Goal: Use online tool/utility: Utilize a website feature to perform a specific function

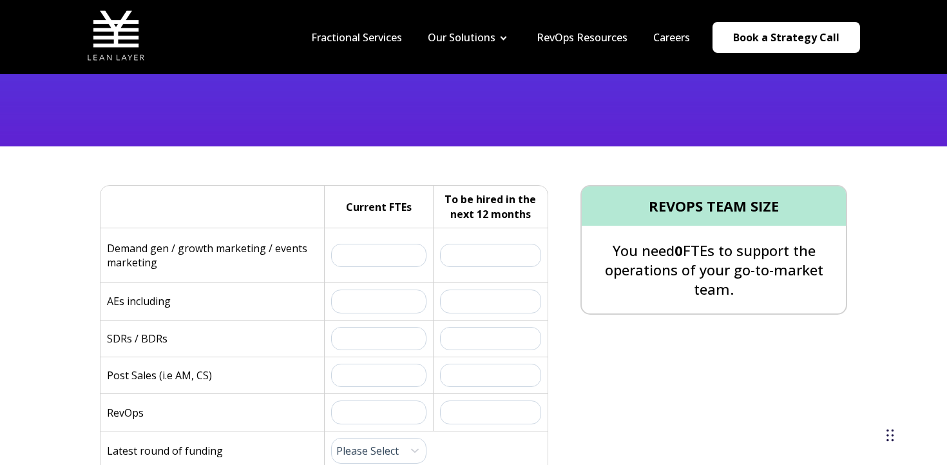
scroll to position [263, 0]
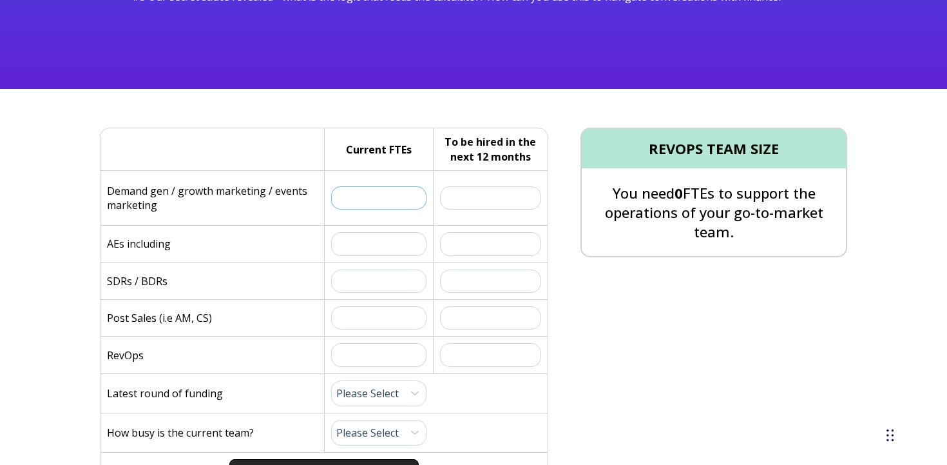
click at [368, 193] on input "text" at bounding box center [378, 197] width 95 height 23
click at [168, 243] on p "AEs including" at bounding box center [139, 243] width 64 height 14
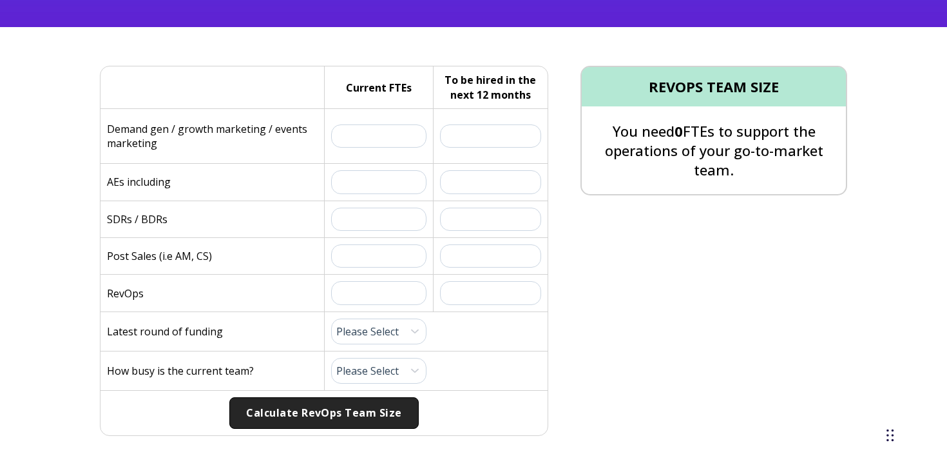
scroll to position [334, 0]
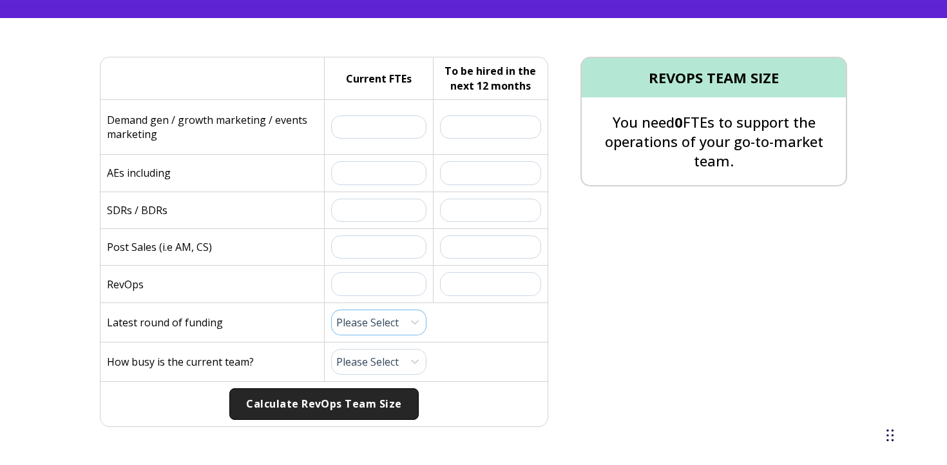
click at [385, 327] on select "Please Select Pre-Seed Seed Series A Series B Series C Late Stage" at bounding box center [378, 322] width 95 height 26
select select "series-b"
click at [331, 309] on select "Please Select Pre-Seed Seed Series A Series B Series C Late Stage" at bounding box center [378, 322] width 95 height 26
click at [378, 358] on select "Please Select 1 (Plenty of Bandwidth) 2 3 4 5 6 7 8 9 10 (Totally Underwater)" at bounding box center [378, 362] width 95 height 26
select select "10"
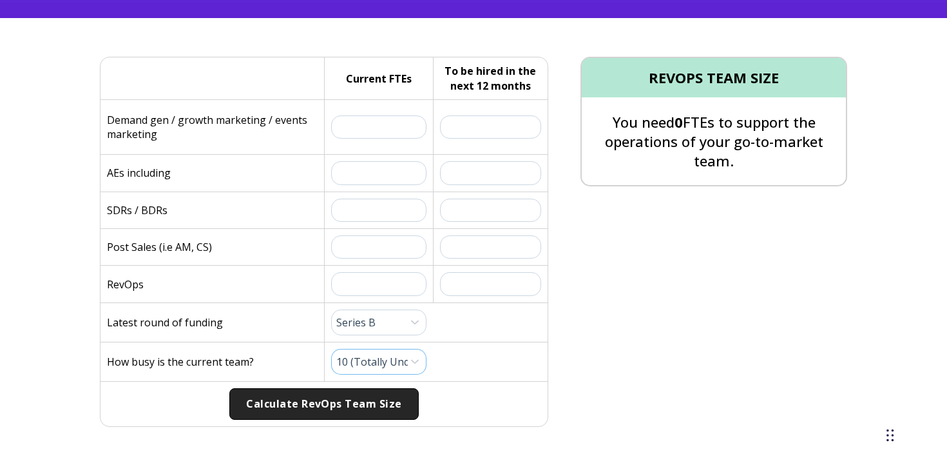
click at [331, 349] on select "Please Select 1 (Plenty of Bandwidth) 2 3 4 5 6 7 8 9 10 (Totally Underwater)" at bounding box center [378, 362] width 95 height 26
click at [357, 283] on input "text" at bounding box center [378, 283] width 95 height 23
type input "1.5"
click at [383, 235] on div "Current FTEs:" at bounding box center [378, 247] width 109 height 36
click at [375, 248] on input "text" at bounding box center [378, 246] width 95 height 23
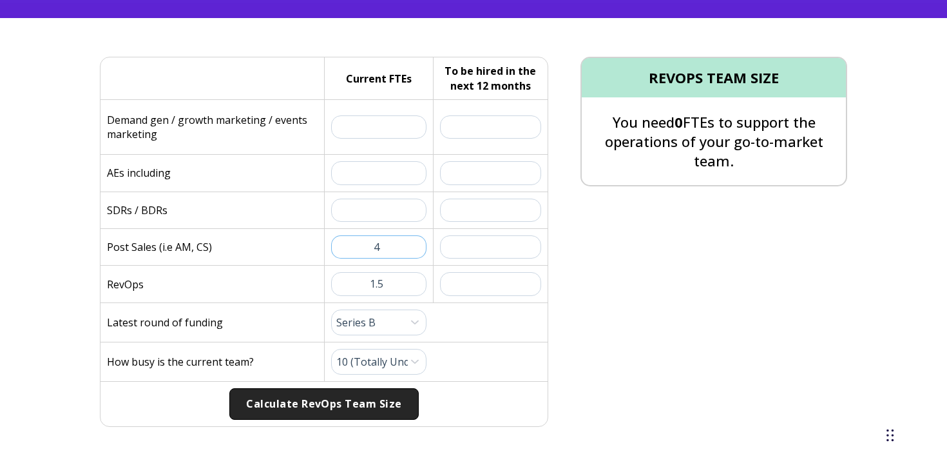
type input "4"
click at [468, 251] on input "text" at bounding box center [491, 246] width 102 height 23
type input "10"
click at [479, 123] on input "text" at bounding box center [491, 126] width 102 height 23
type input "1"
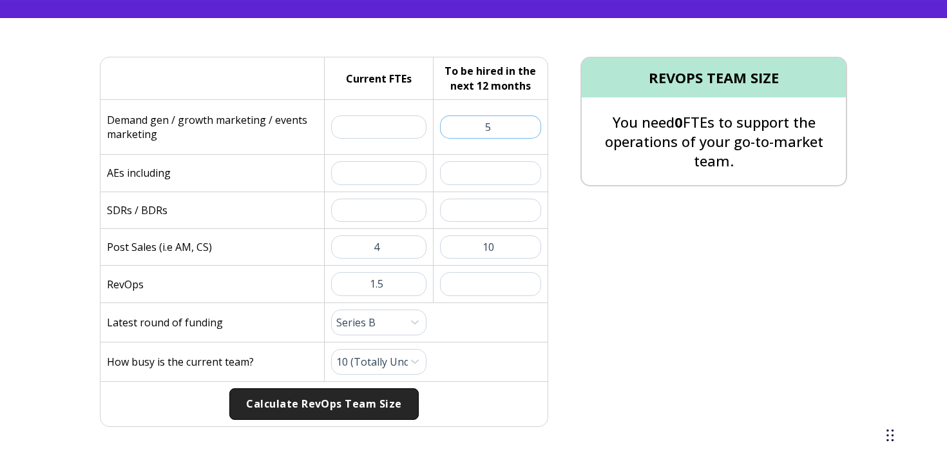
type input "5"
click at [371, 124] on input "text" at bounding box center [378, 126] width 95 height 23
type input "5"
click at [371, 195] on div "Current FTEs:" at bounding box center [378, 210] width 109 height 36
click at [372, 180] on input "text" at bounding box center [378, 172] width 95 height 23
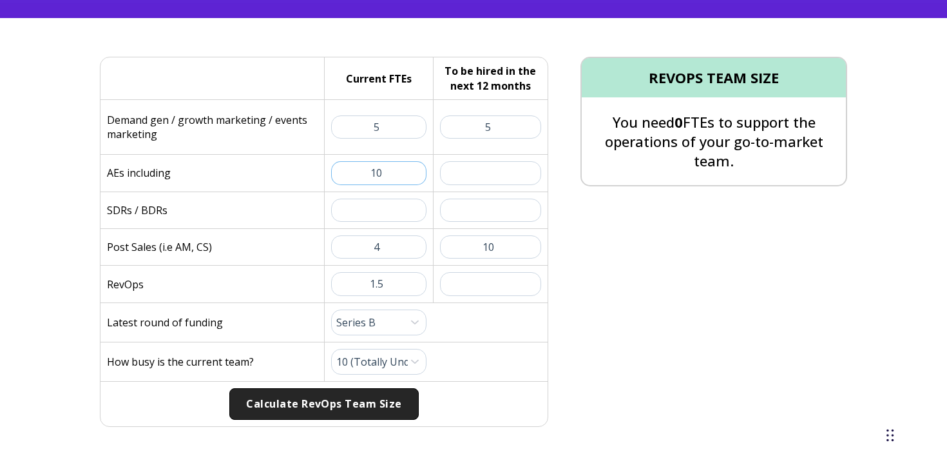
type input "1"
type input "9"
click at [449, 174] on input "text" at bounding box center [491, 172] width 102 height 23
type input "11"
click at [395, 178] on input "9" at bounding box center [378, 172] width 95 height 23
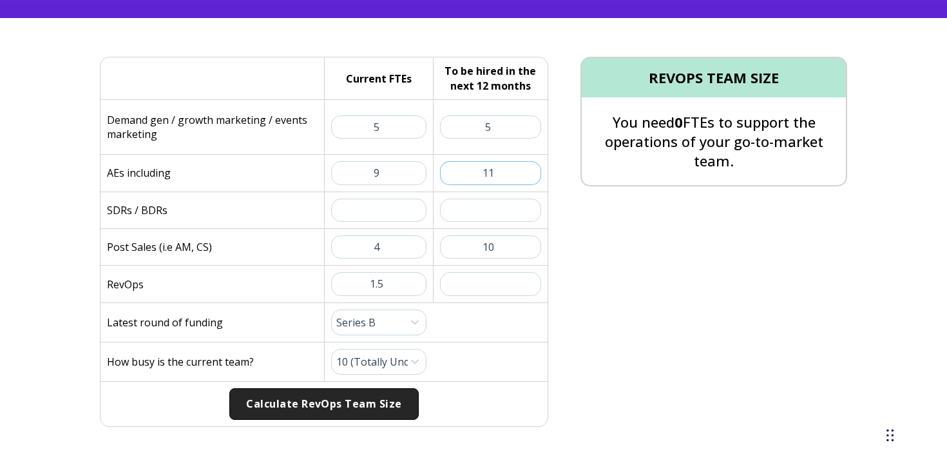
click at [503, 173] on input "11" at bounding box center [491, 172] width 102 height 23
click at [404, 173] on input "9" at bounding box center [378, 172] width 95 height 23
type input "10"
click at [406, 215] on input "text" at bounding box center [378, 209] width 95 height 23
type input "8"
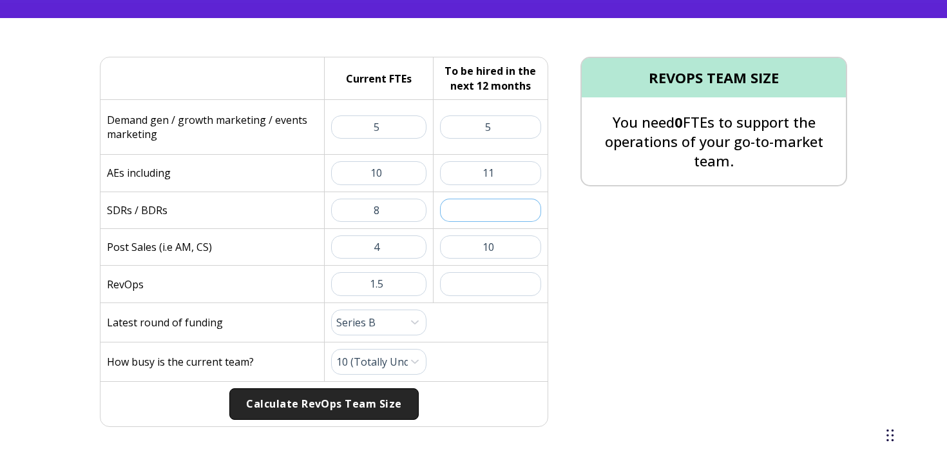
click at [492, 211] on input "text" at bounding box center [491, 209] width 102 height 23
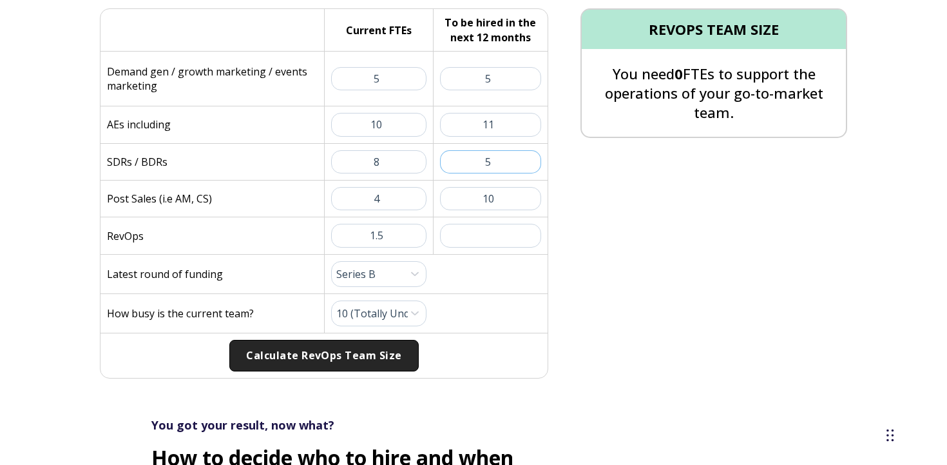
scroll to position [384, 0]
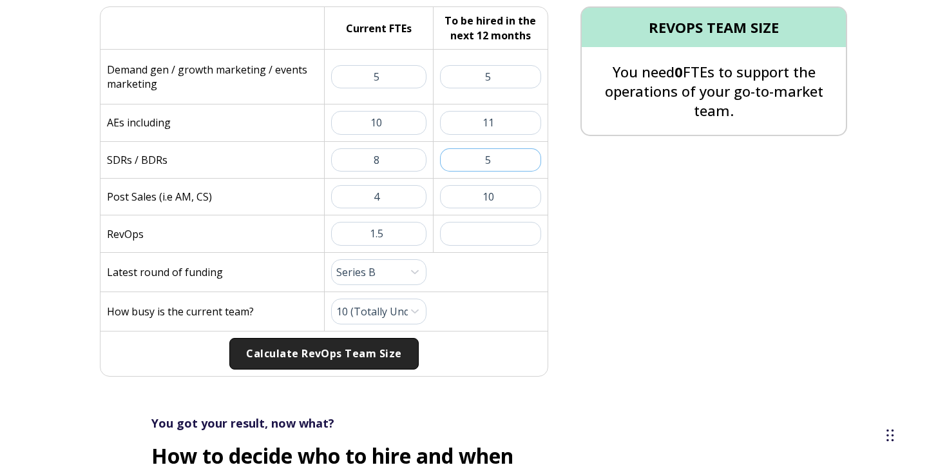
type input "5"
click at [487, 234] on input "text" at bounding box center [491, 233] width 102 height 23
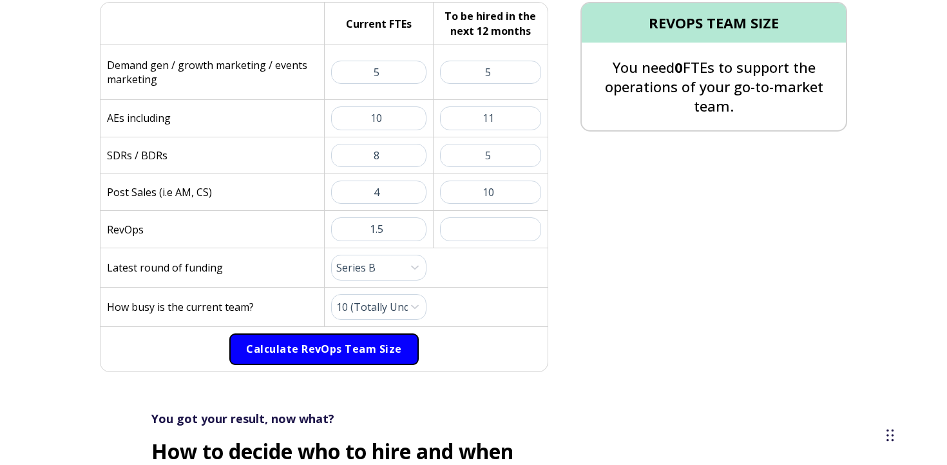
click at [381, 352] on button "Calculate RevOps Team Size" at bounding box center [323, 349] width 189 height 32
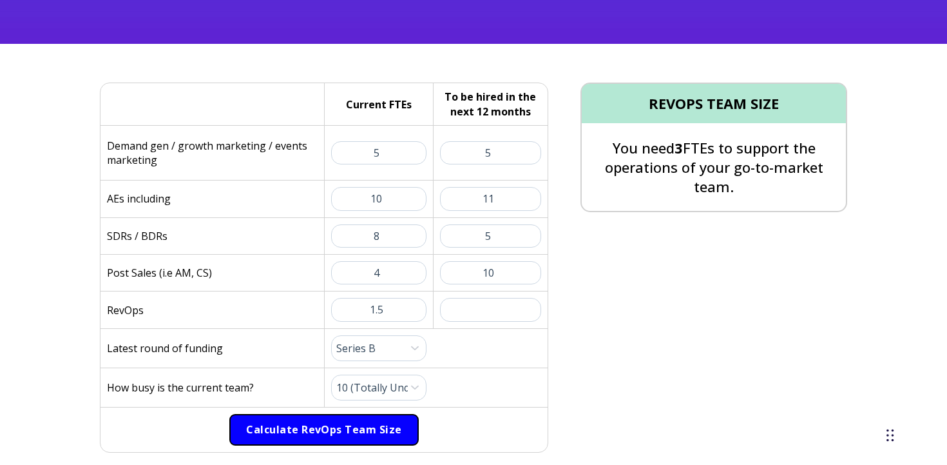
scroll to position [309, 0]
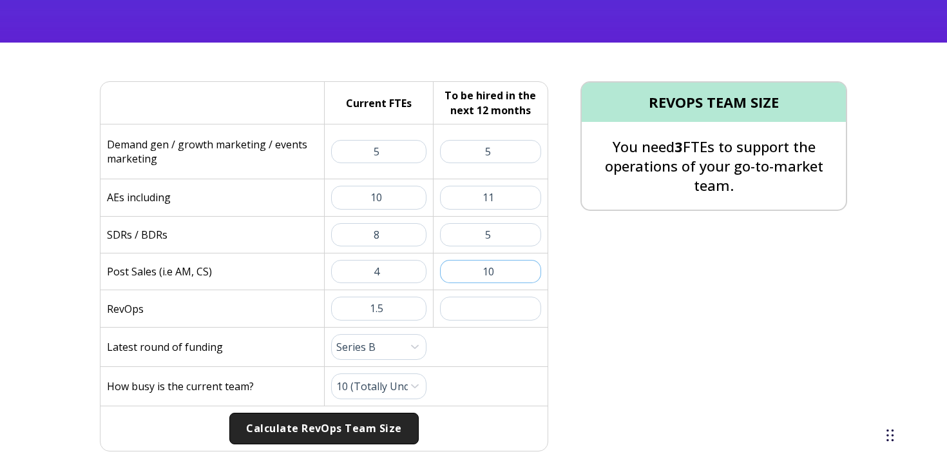
click at [494, 272] on input "10" at bounding box center [491, 271] width 102 height 23
click at [505, 195] on input "11" at bounding box center [491, 197] width 102 height 23
type input "1"
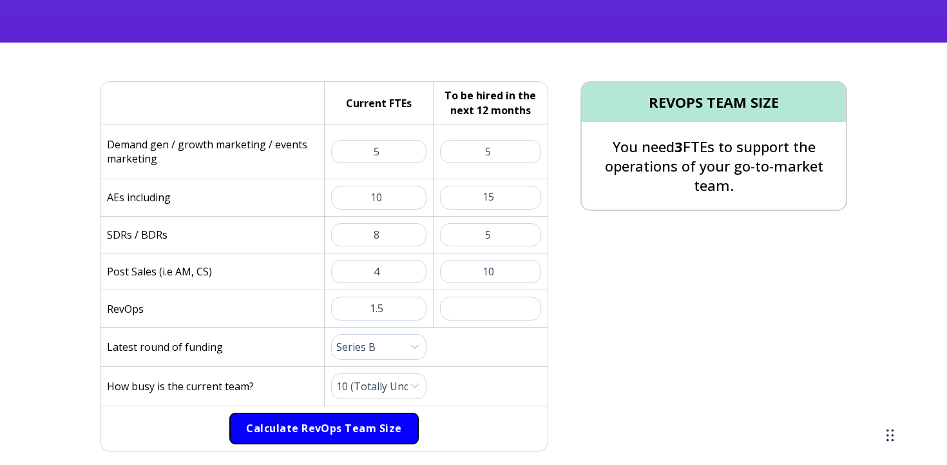
scroll to position [0, 0]
click at [353, 427] on button "Calculate RevOps Team Size" at bounding box center [323, 428] width 189 height 32
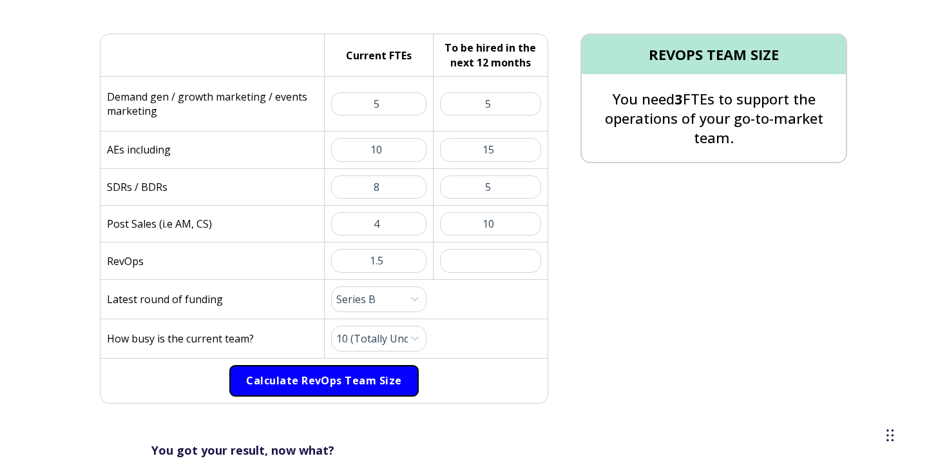
scroll to position [369, 0]
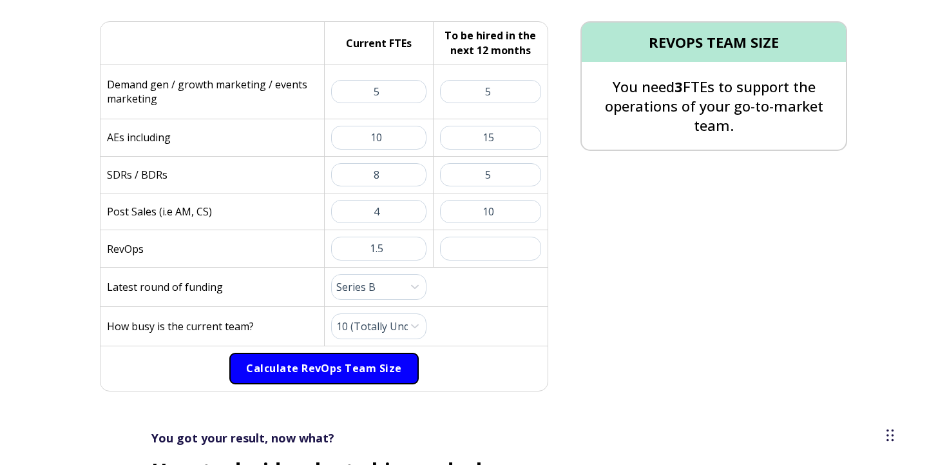
click at [385, 362] on button "Calculate RevOps Team Size" at bounding box center [323, 368] width 189 height 32
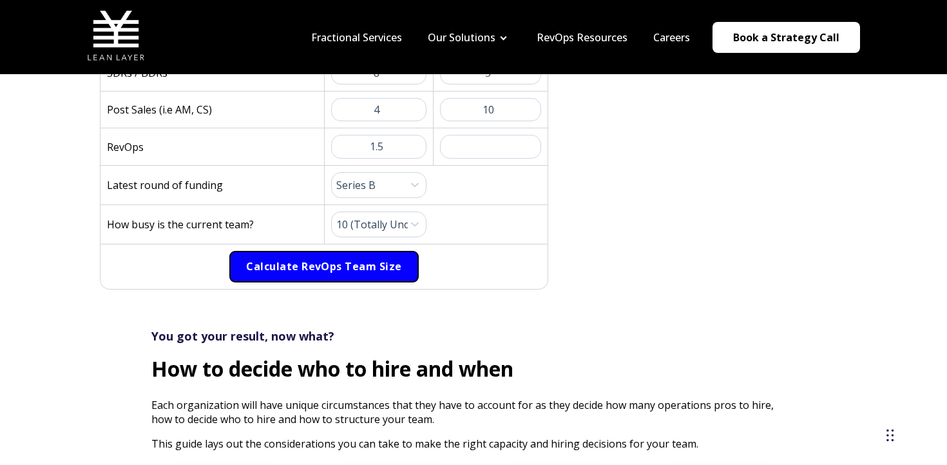
scroll to position [791, 0]
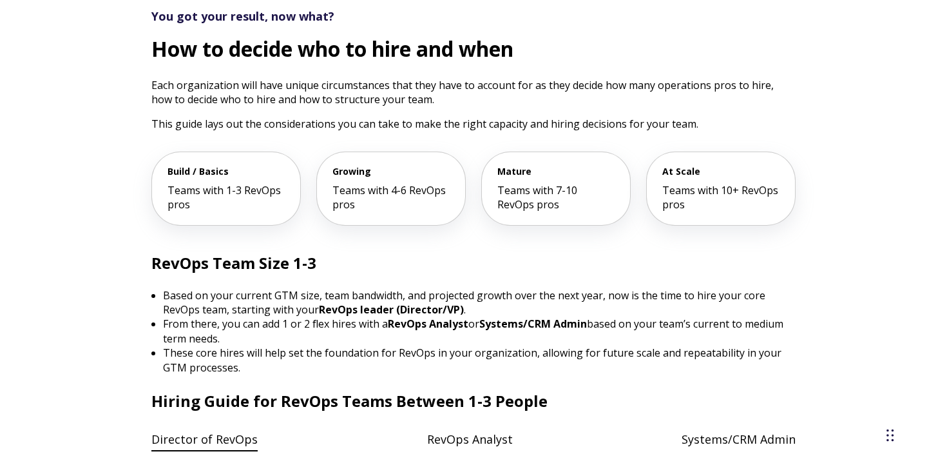
click at [280, 188] on div "Build / Basics Teams with 1-3 RevOps pros" at bounding box center [226, 188] width 148 height 72
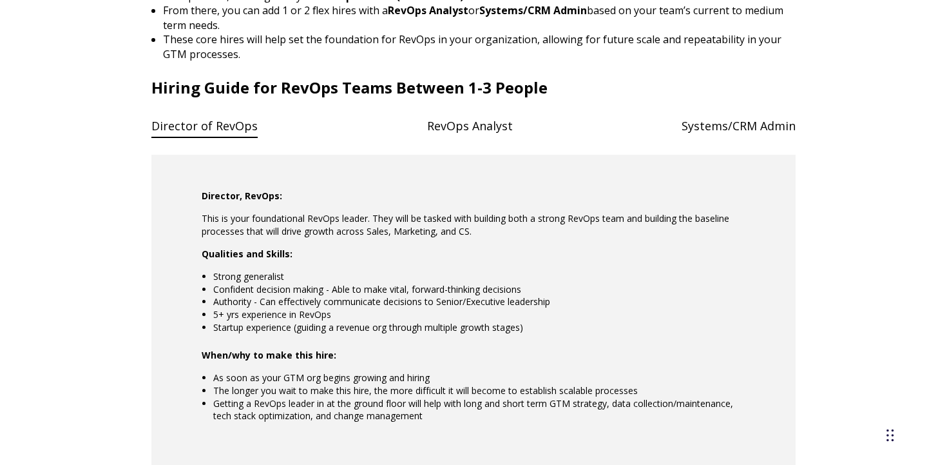
scroll to position [1107, 0]
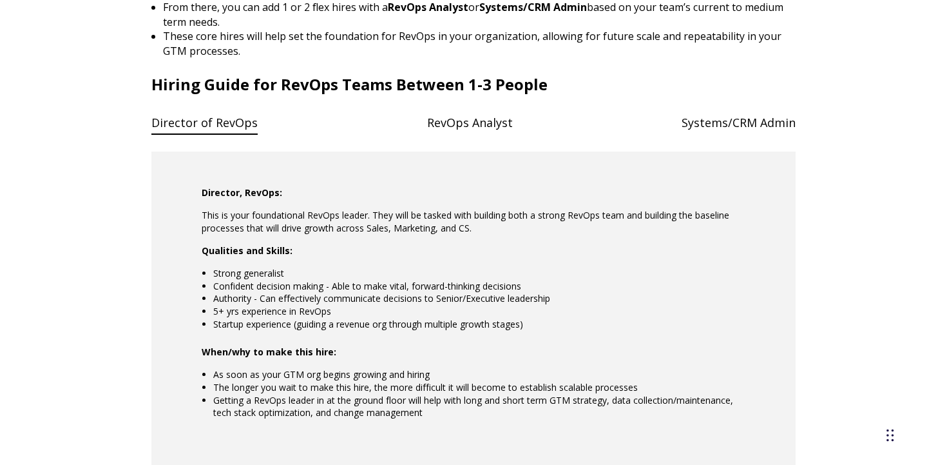
click at [507, 110] on h4 "RevOps Analyst" at bounding box center [470, 123] width 86 height 26
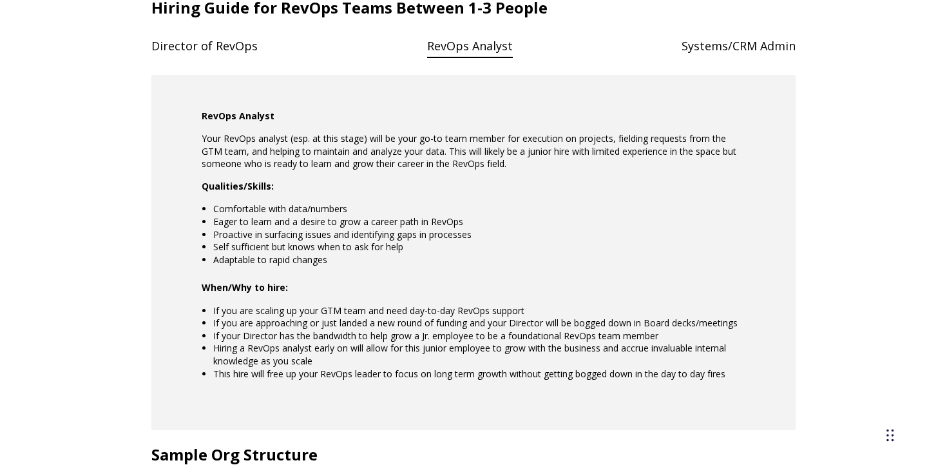
scroll to position [1189, 0]
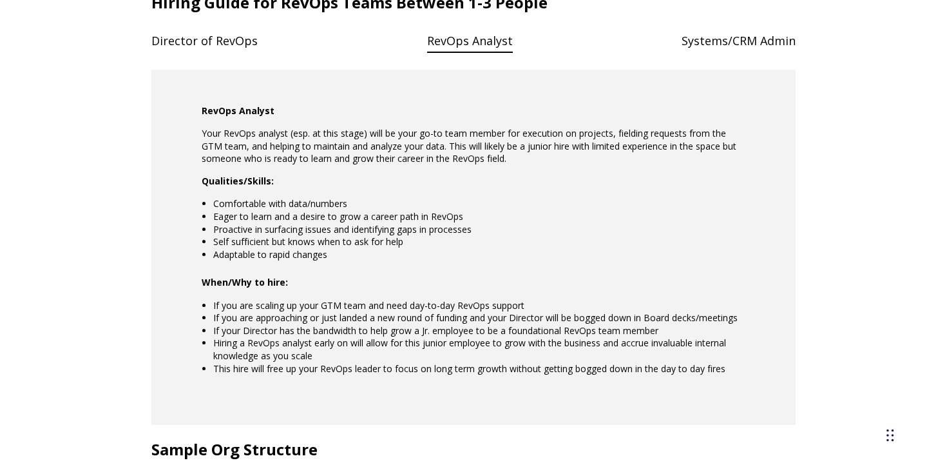
click at [727, 37] on h4 "Systems/CRM Admin" at bounding box center [739, 41] width 114 height 26
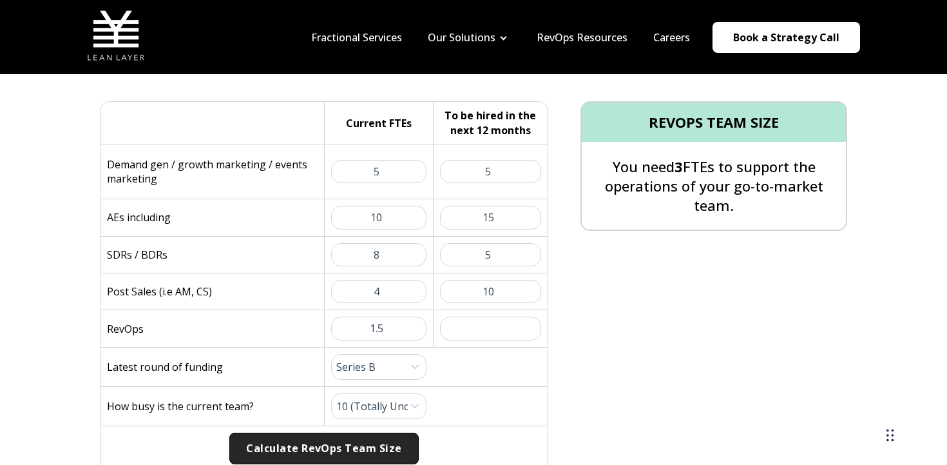
scroll to position [294, 0]
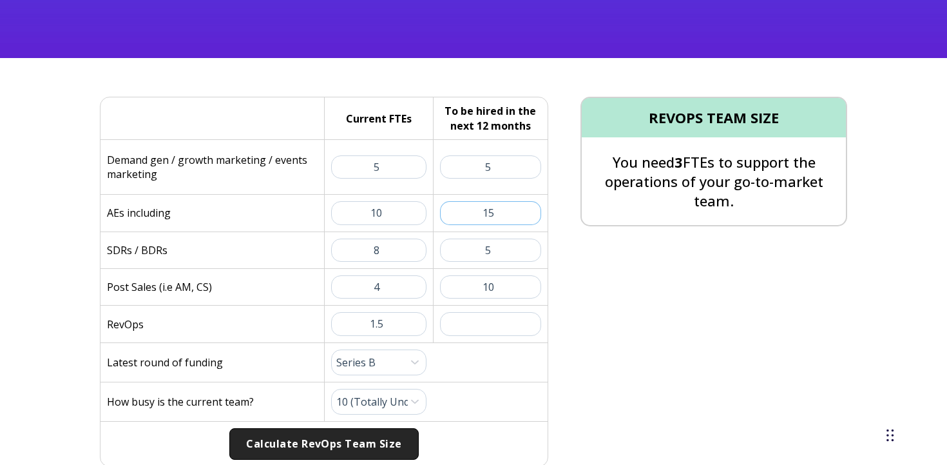
click at [514, 215] on input "15" at bounding box center [491, 212] width 102 height 23
type input "1"
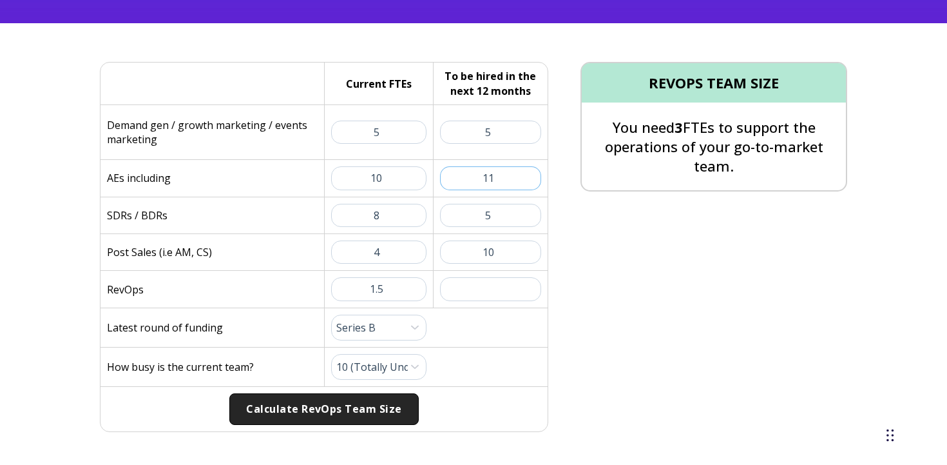
scroll to position [333, 0]
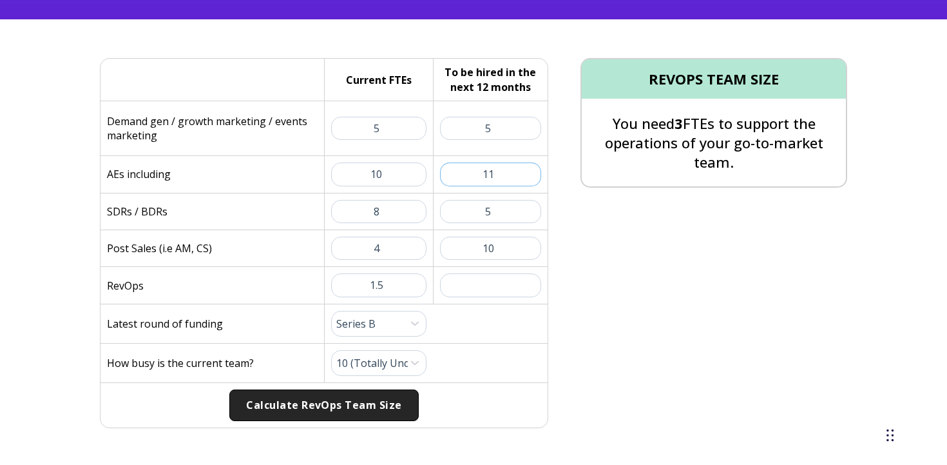
type input "11"
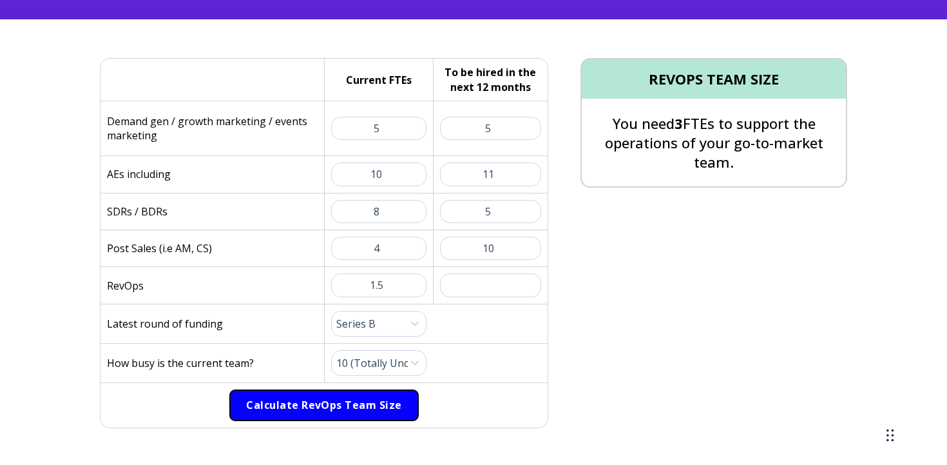
click at [336, 401] on button "Calculate RevOps Team Size" at bounding box center [323, 405] width 189 height 32
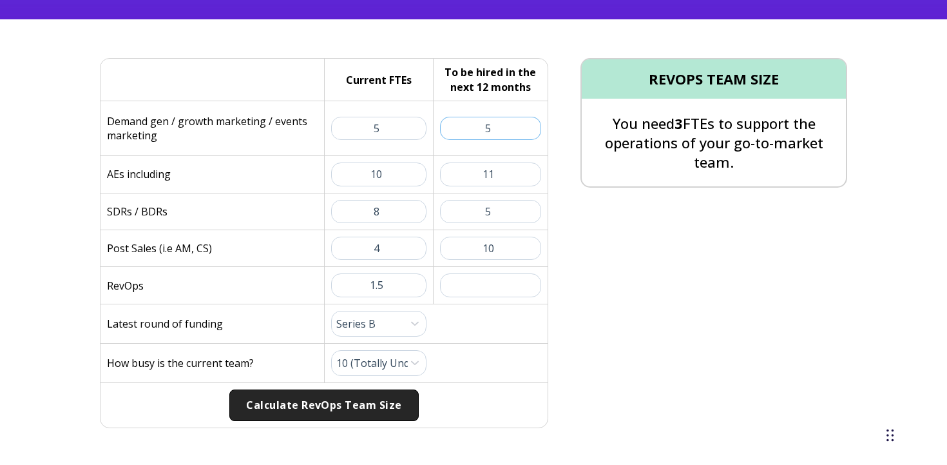
click at [497, 130] on input "5" at bounding box center [491, 128] width 102 height 23
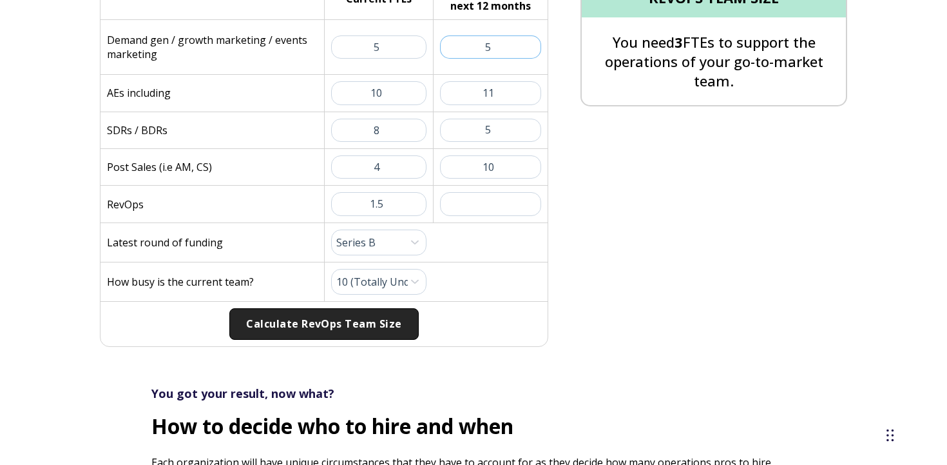
scroll to position [427, 0]
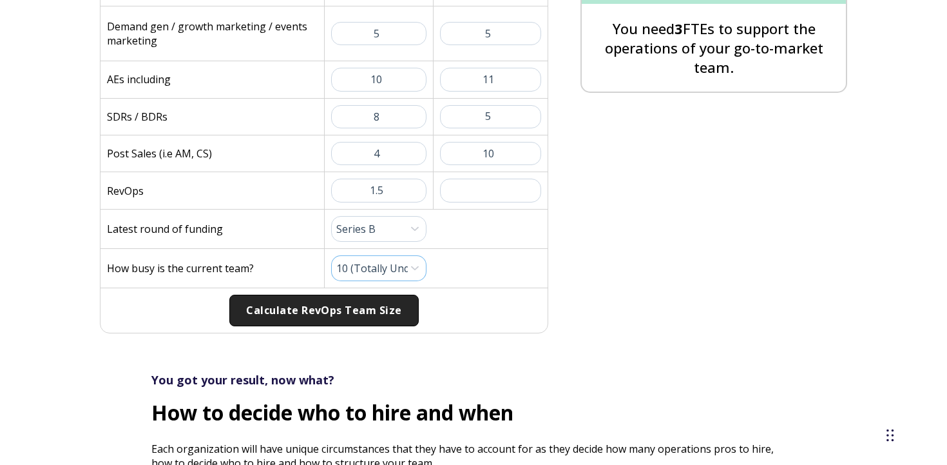
click at [411, 257] on select "Please Select 1 (Plenty of Bandwidth) 2 3 4 5 6 7 8 9 10 (Totally Underwater)" at bounding box center [378, 268] width 95 height 26
click at [331, 255] on select "Please Select 1 (Plenty of Bandwidth) 2 3 4 5 6 7 8 9 10 (Totally Underwater)" at bounding box center [378, 268] width 95 height 26
click at [660, 258] on div "REVOPS TEAM SIZE You need 3 FTEs to support the operations of your go-to-market…" at bounding box center [697, 148] width 299 height 370
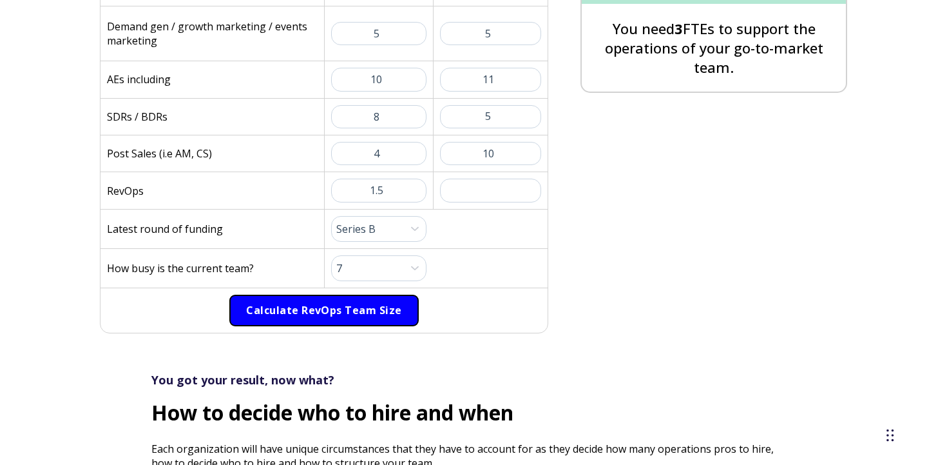
click at [374, 302] on button "Calculate RevOps Team Size" at bounding box center [323, 310] width 189 height 32
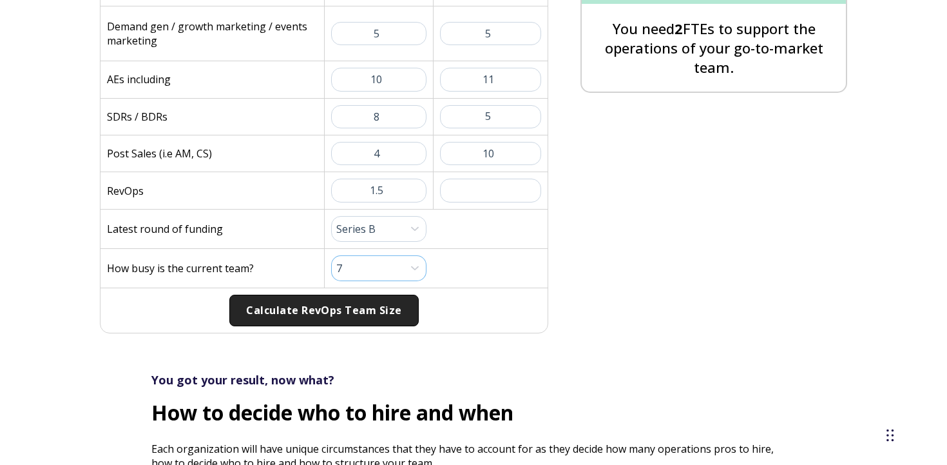
click at [400, 260] on select "Please Select 1 (Plenty of Bandwidth) 2 3 4 5 6 7 8 9 10 (Totally Underwater)" at bounding box center [378, 268] width 95 height 26
select select "8"
click at [331, 255] on select "Please Select 1 (Plenty of Bandwidth) 2 3 4 5 6 7 8 9 10 (Totally Underwater)" at bounding box center [378, 268] width 95 height 26
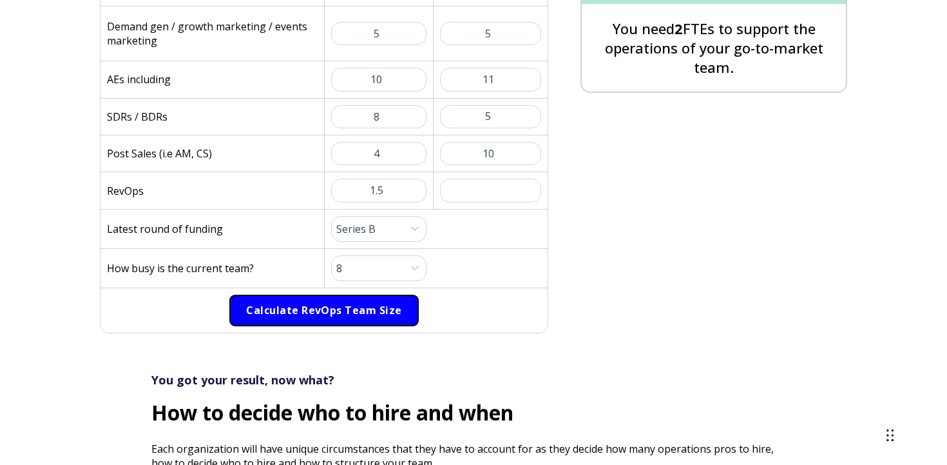
click at [362, 296] on button "Calculate RevOps Team Size" at bounding box center [323, 310] width 189 height 32
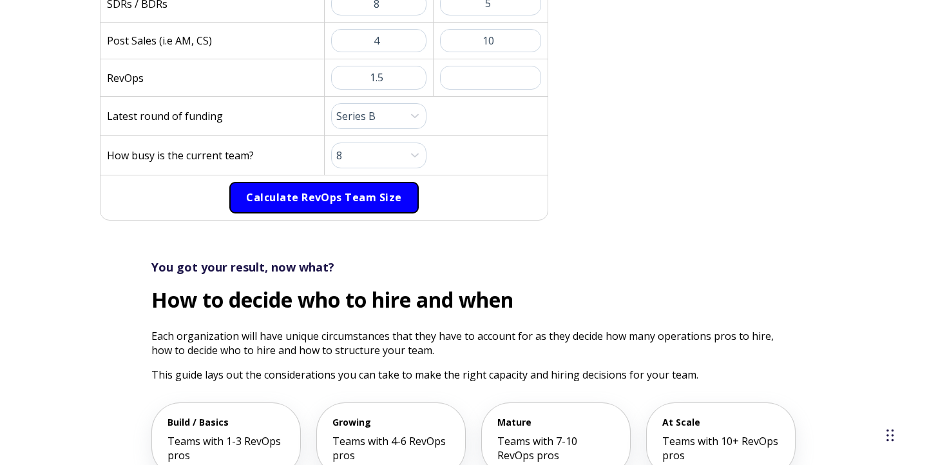
scroll to position [865, 0]
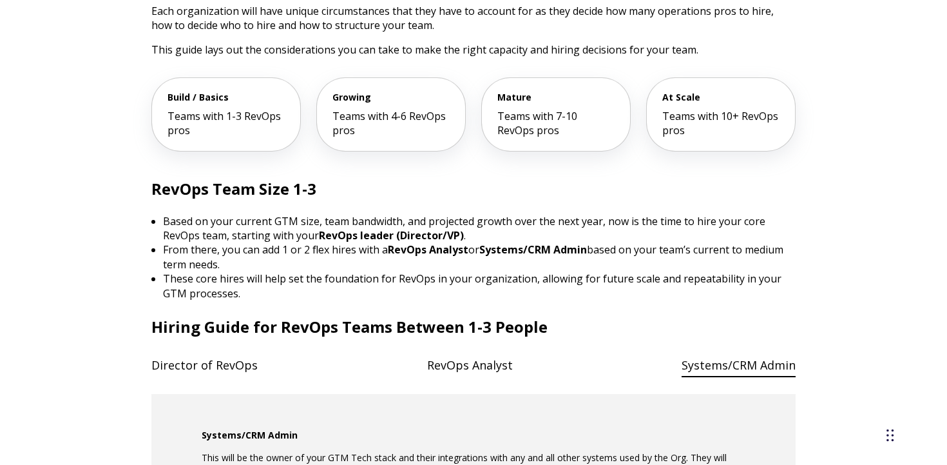
click at [361, 119] on div "Growing Teams with 4-6 RevOps pros" at bounding box center [391, 114] width 148 height 72
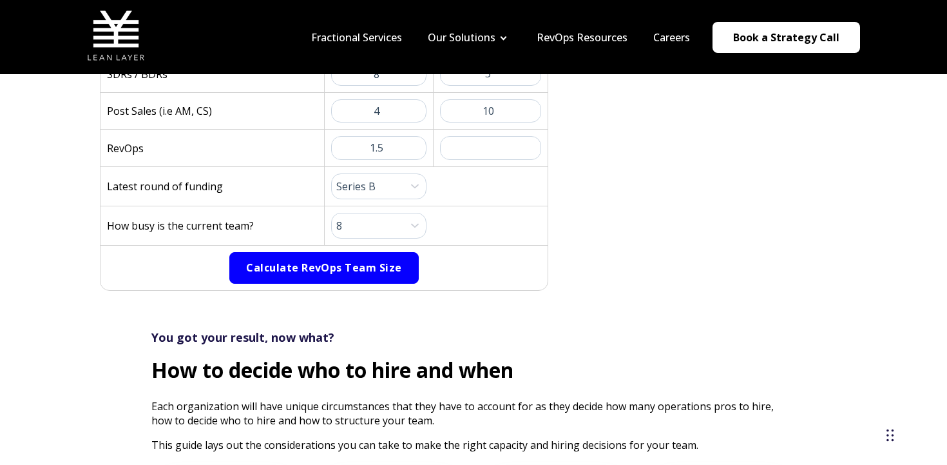
scroll to position [463, 0]
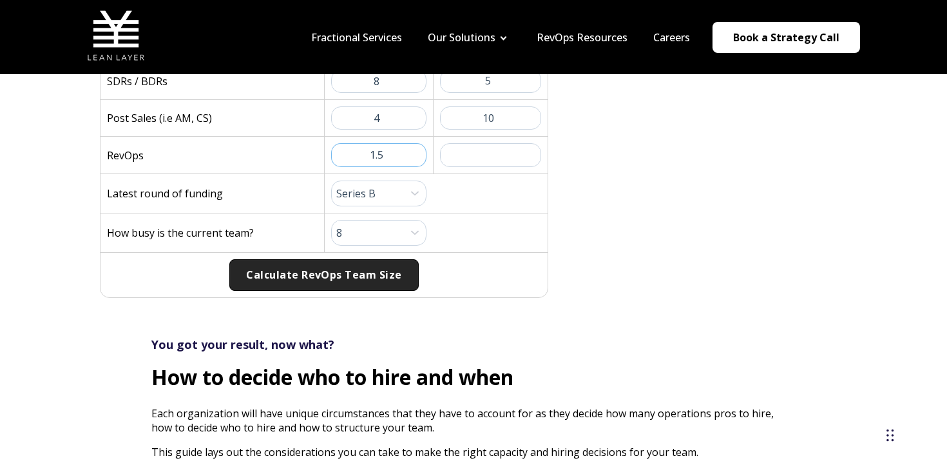
click at [389, 148] on input "1.5" at bounding box center [378, 154] width 95 height 23
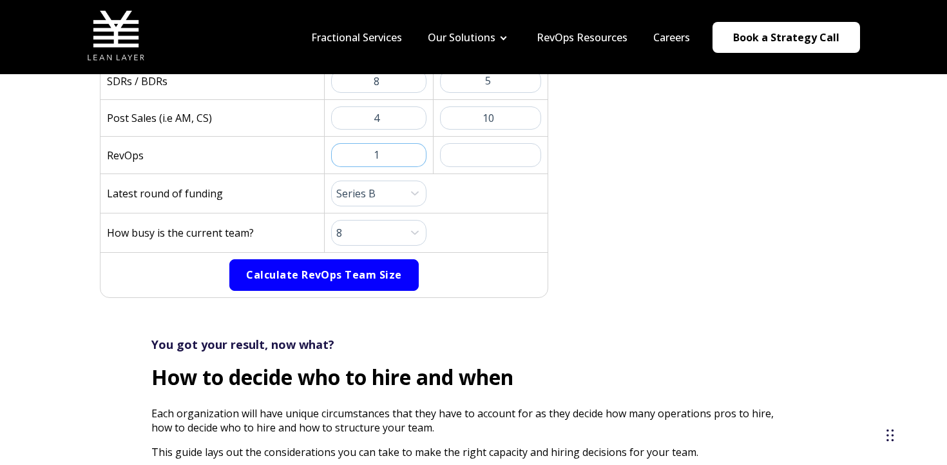
type input "1"
click at [358, 264] on button "Calculate RevOps Team Size" at bounding box center [323, 275] width 189 height 32
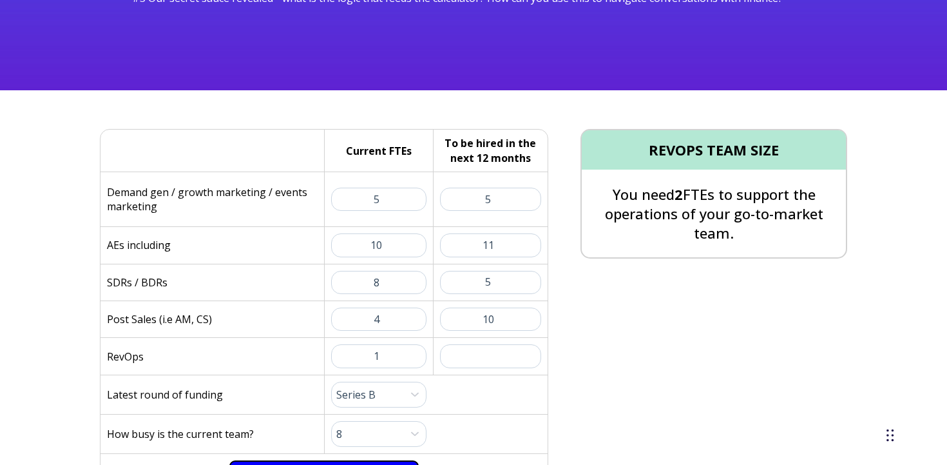
scroll to position [289, 0]
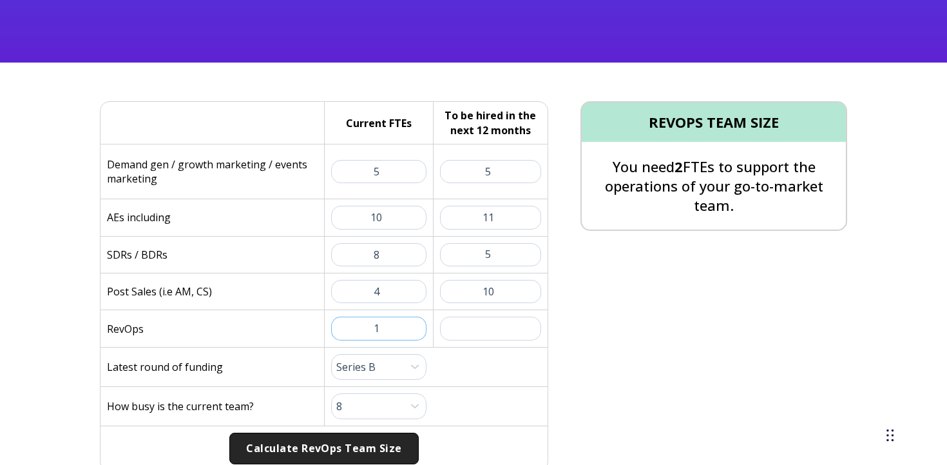
click at [401, 330] on input "1" at bounding box center [378, 327] width 95 height 23
click at [381, 411] on select "Please Select 1 (Plenty of Bandwidth) 2 3 4 5 6 7 8 9 10 (Totally Underwater)" at bounding box center [378, 406] width 95 height 26
select select "10"
click at [331, 393] on select "Please Select 1 (Plenty of Bandwidth) 2 3 4 5 6 7 8 9 10 (Totally Underwater)" at bounding box center [378, 406] width 95 height 26
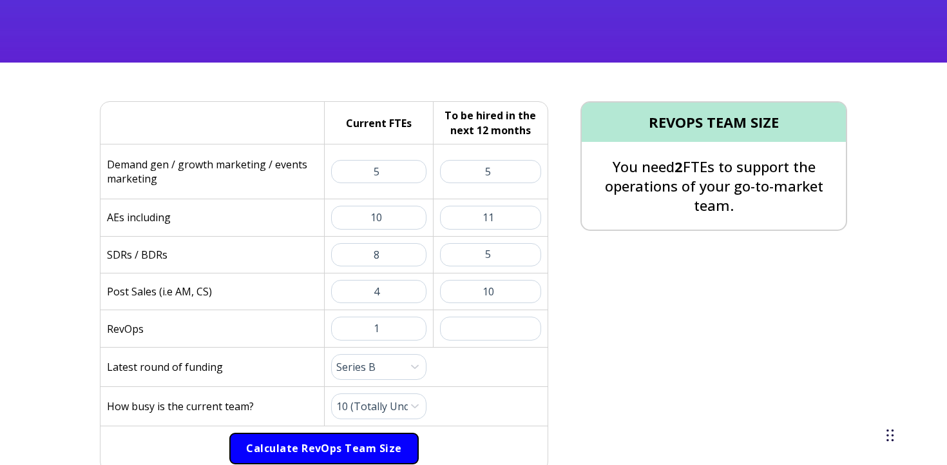
click at [385, 449] on button "Calculate RevOps Team Size" at bounding box center [323, 448] width 189 height 32
click at [381, 438] on button "Calculate RevOps Team Size" at bounding box center [323, 448] width 189 height 32
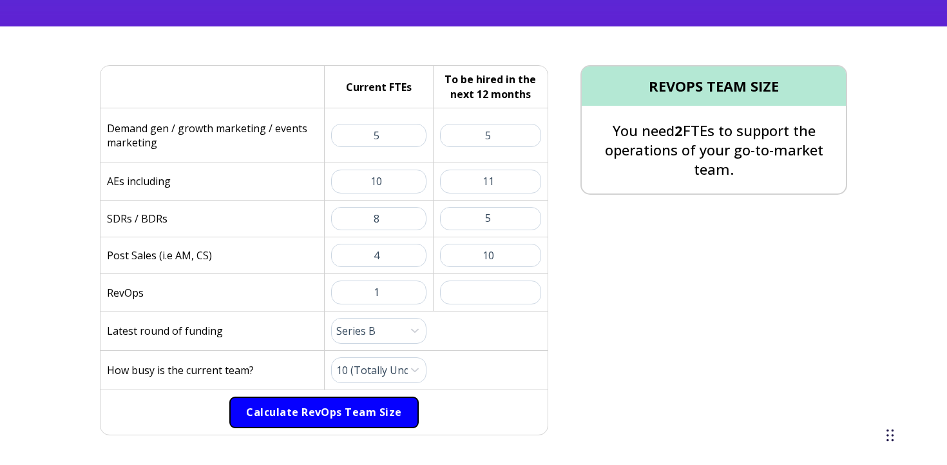
scroll to position [334, 0]
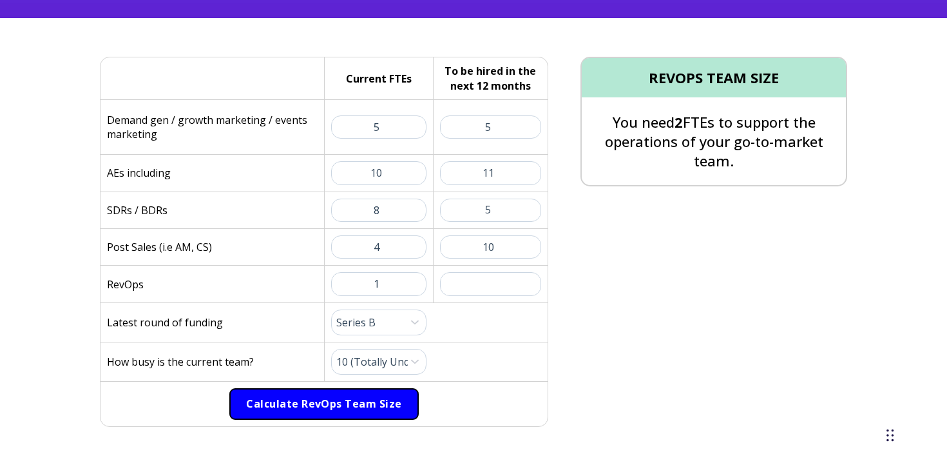
click at [381, 388] on button "Calculate RevOps Team Size" at bounding box center [323, 404] width 189 height 32
click at [347, 393] on button "Calculate RevOps Team Size" at bounding box center [323, 404] width 189 height 32
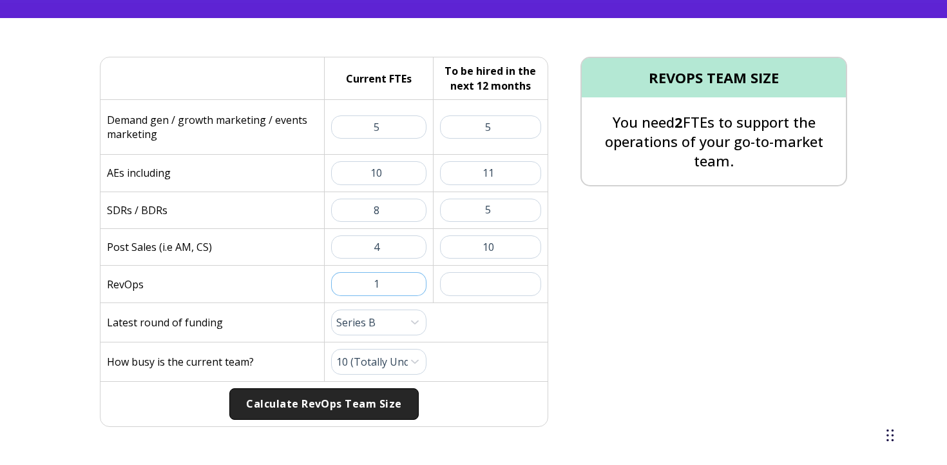
click at [381, 287] on input "1" at bounding box center [378, 283] width 95 height 23
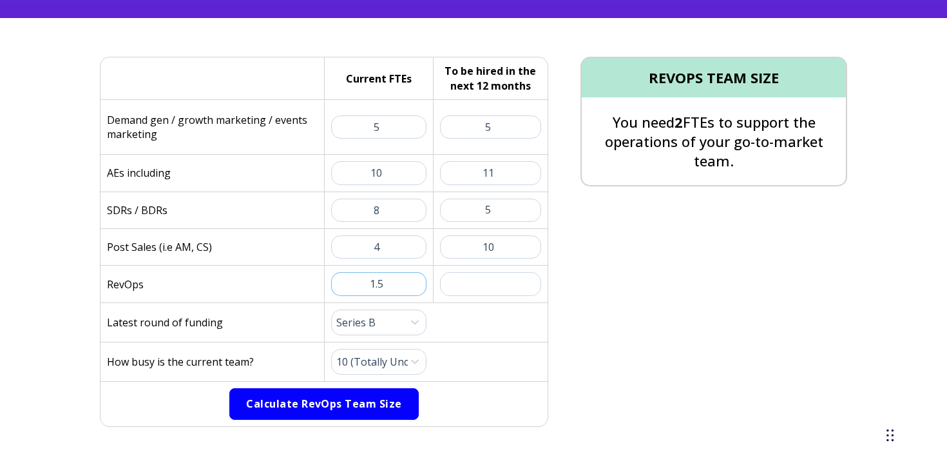
type input "1.5"
click at [371, 397] on button "Calculate RevOps Team Size" at bounding box center [323, 404] width 189 height 32
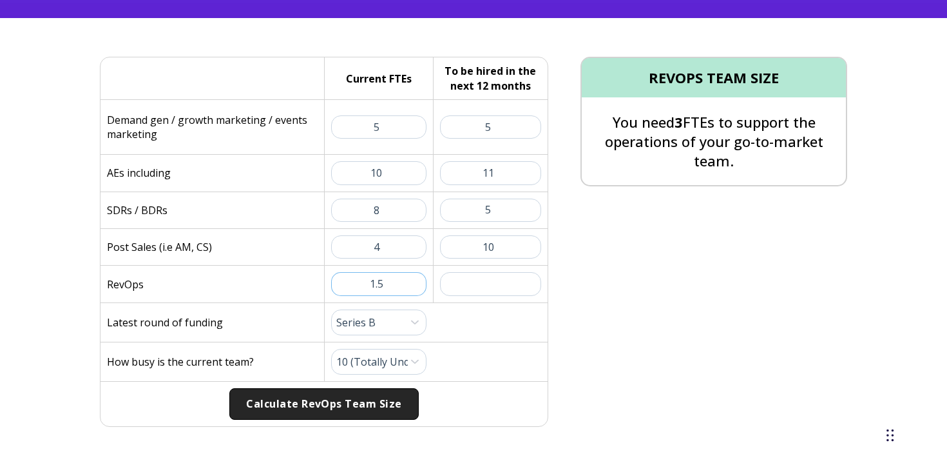
click at [394, 288] on input "1.5" at bounding box center [378, 283] width 95 height 23
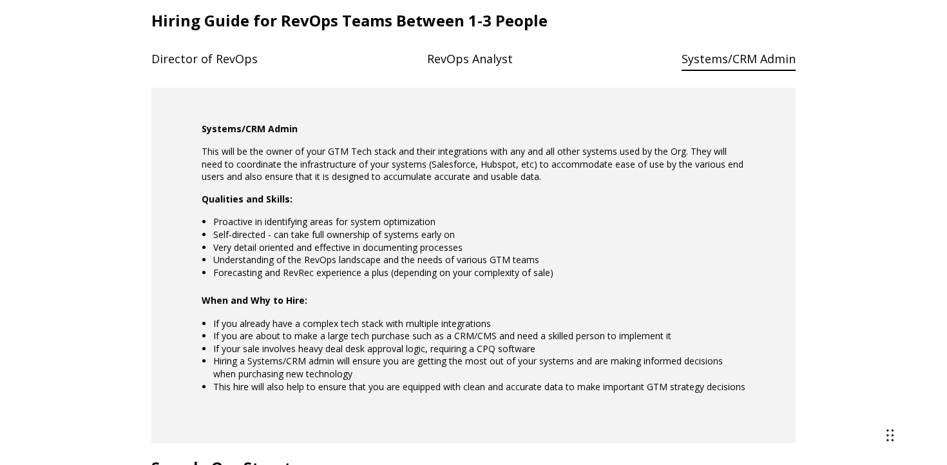
scroll to position [1173, 0]
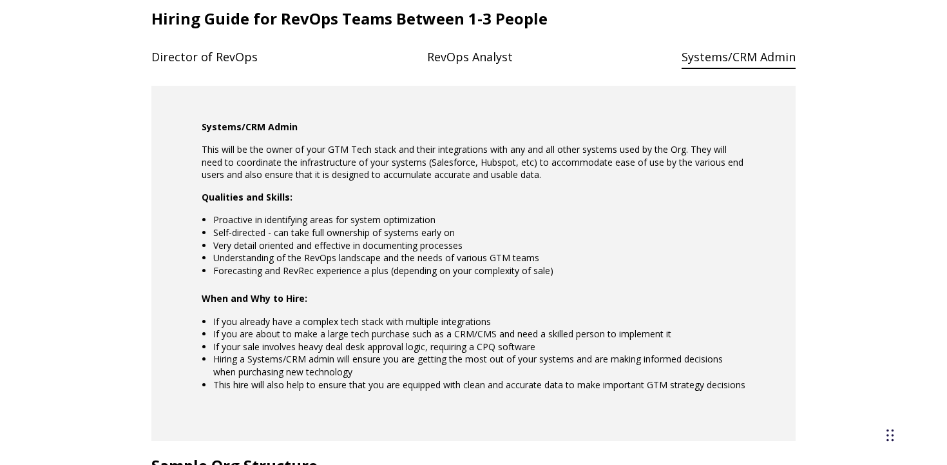
click at [453, 53] on h4 "RevOps Analyst" at bounding box center [470, 57] width 86 height 26
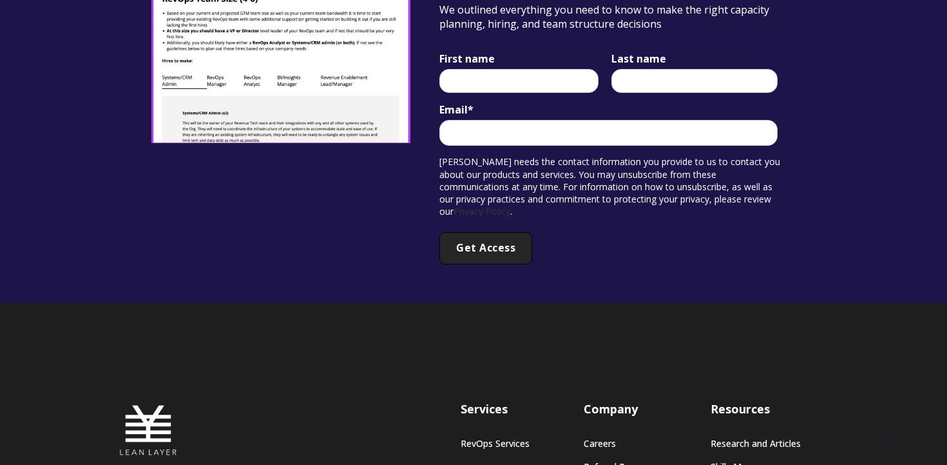
click at [468, 111] on div "Email *" at bounding box center [610, 124] width 343 height 44
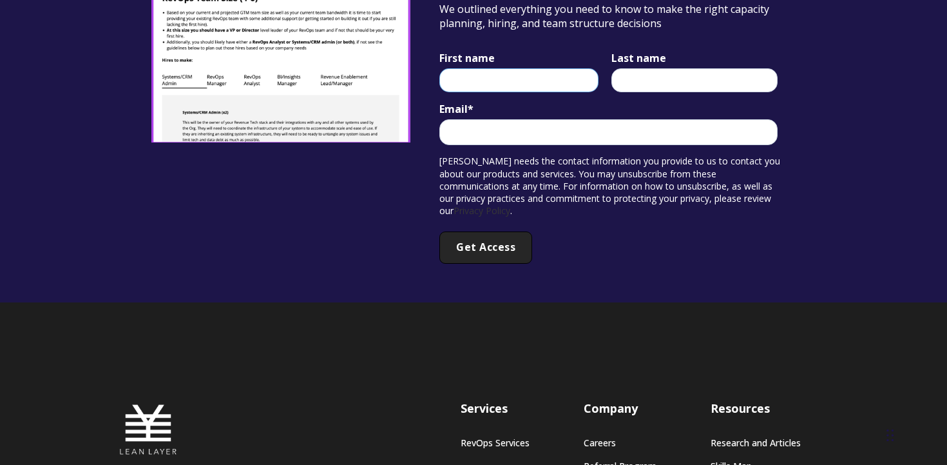
click at [468, 82] on input "First name" at bounding box center [518, 79] width 159 height 23
click at [472, 119] on input "Email *" at bounding box center [608, 132] width 338 height 26
type input "c"
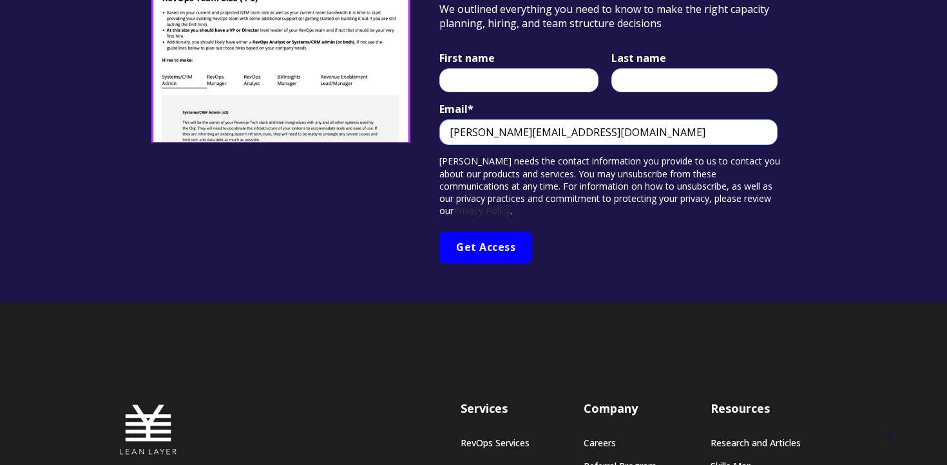
type input "cortney@tabsplatform.com"
click at [487, 234] on input "Get Access" at bounding box center [485, 247] width 93 height 32
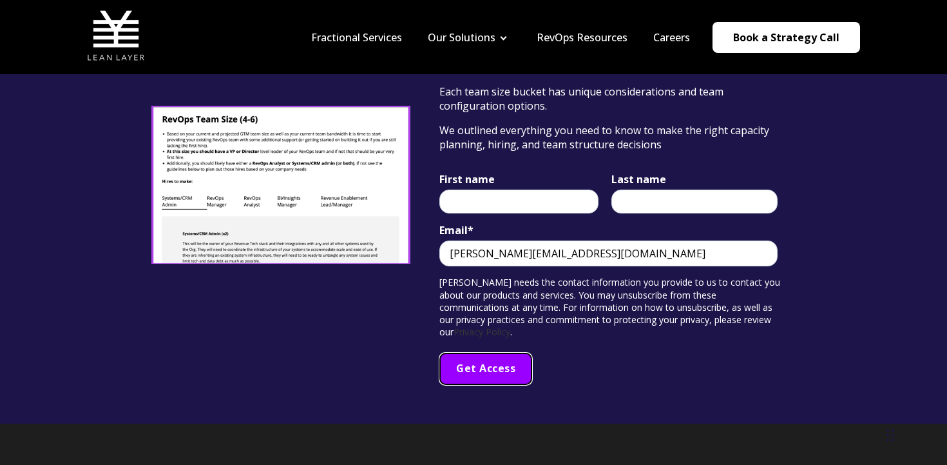
scroll to position [2239, 0]
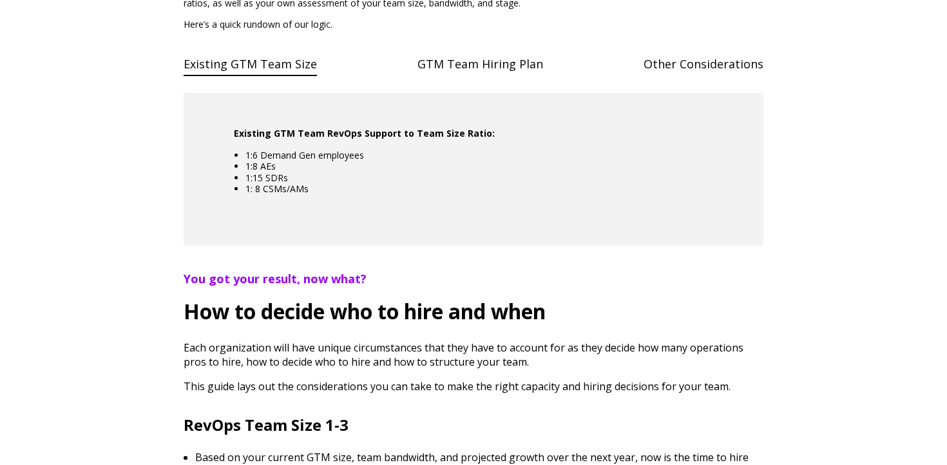
scroll to position [633, 0]
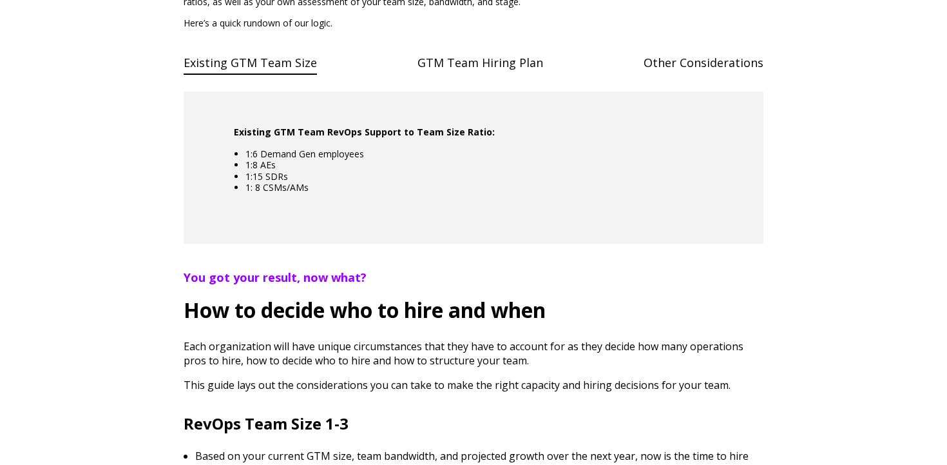
click at [478, 76] on h4 "GTM Team Hiring Plan" at bounding box center [481, 63] width 126 height 26
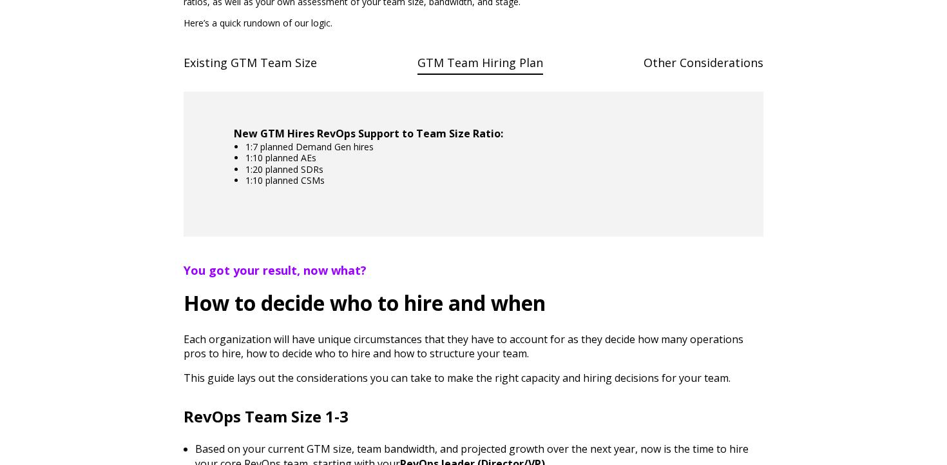
click at [306, 76] on h4 "Existing GTM Team Size" at bounding box center [250, 63] width 133 height 26
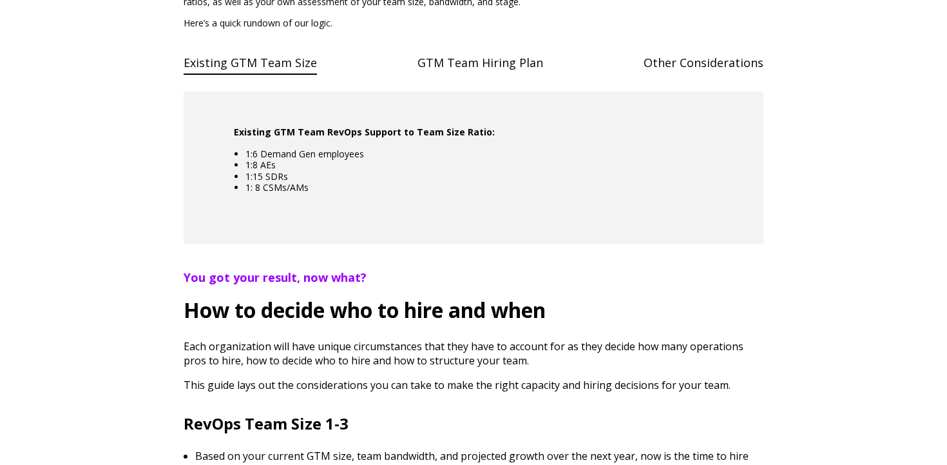
click at [688, 76] on h4 "Other Considerations" at bounding box center [704, 63] width 120 height 26
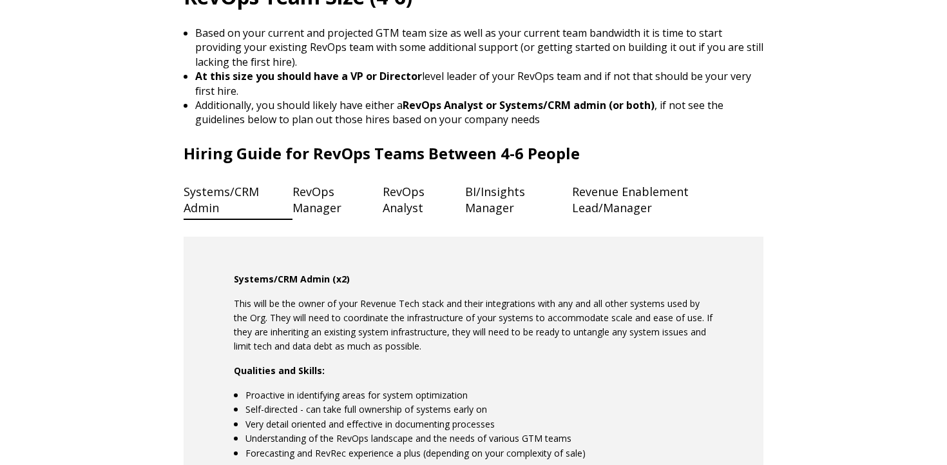
scroll to position [2105, 0]
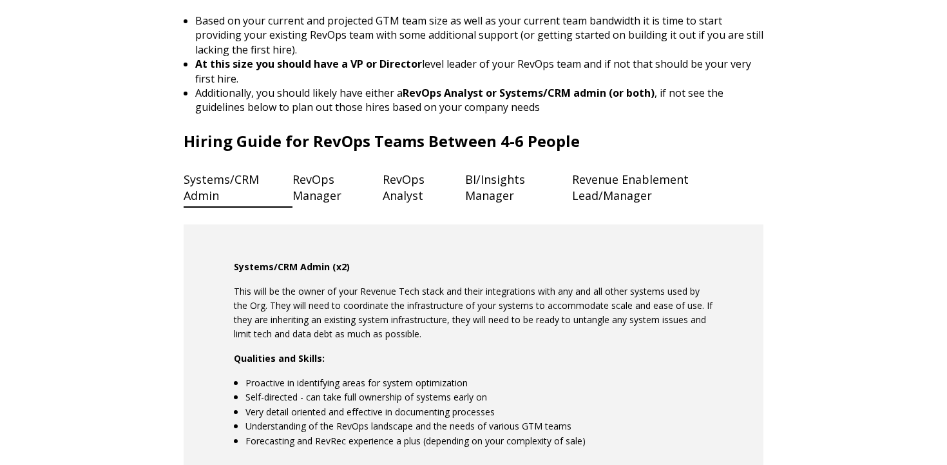
click at [312, 207] on h4 "RevOps Manager" at bounding box center [338, 187] width 90 height 43
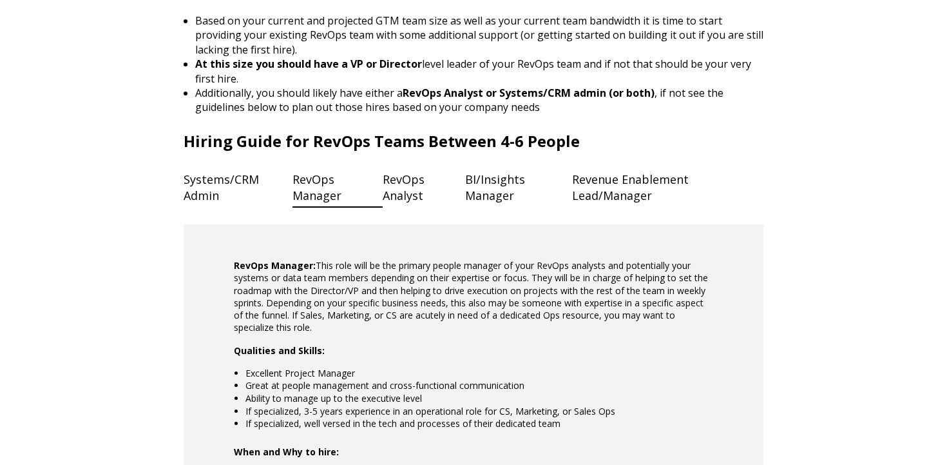
click at [379, 202] on h4 "RevOps Manager" at bounding box center [338, 187] width 90 height 43
click at [491, 202] on h4 "BI/Insights Manager" at bounding box center [519, 187] width 108 height 43
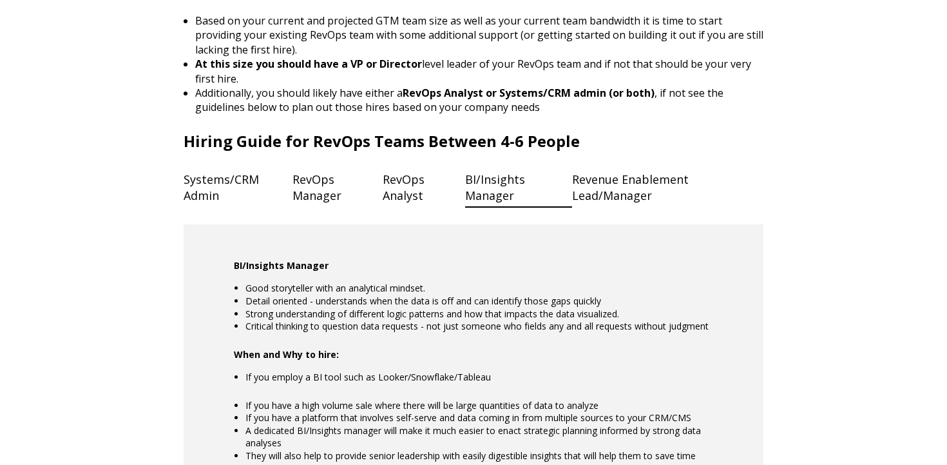
click at [584, 204] on h4 "Revenue Enablement Lead/Manager" at bounding box center [667, 187] width 191 height 43
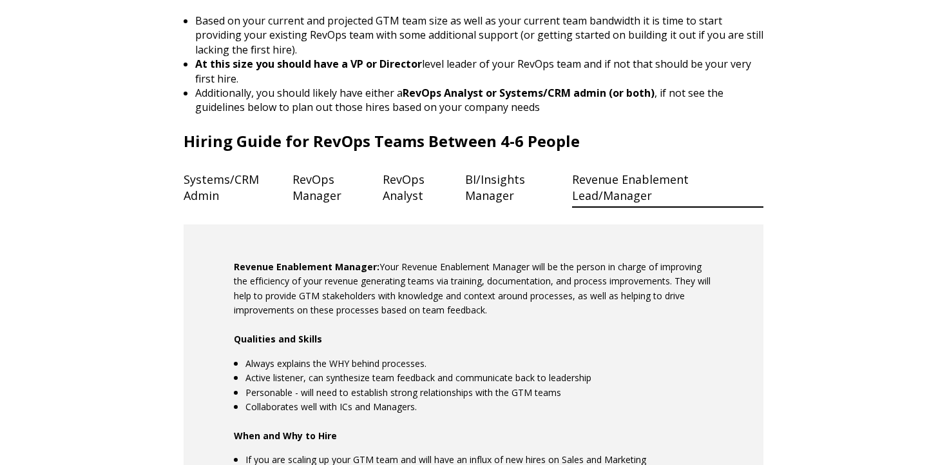
click at [533, 209] on h4 "BI/Insights Manager" at bounding box center [519, 187] width 108 height 43
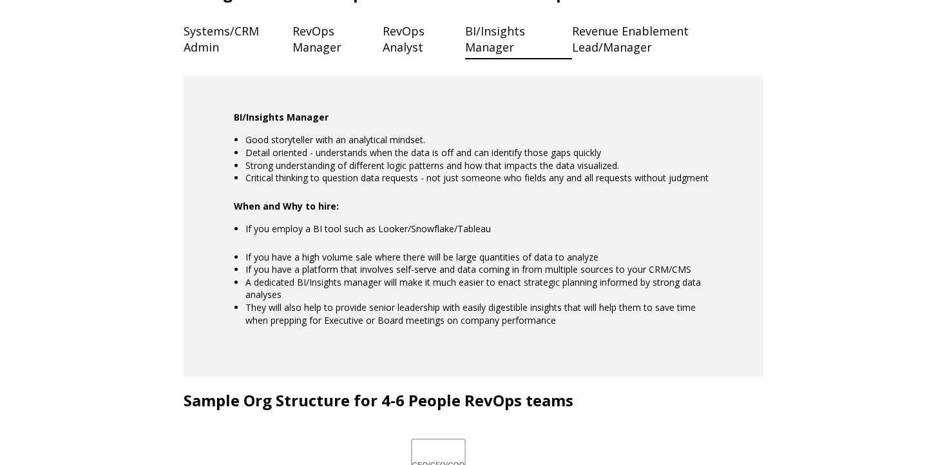
scroll to position [2257, 0]
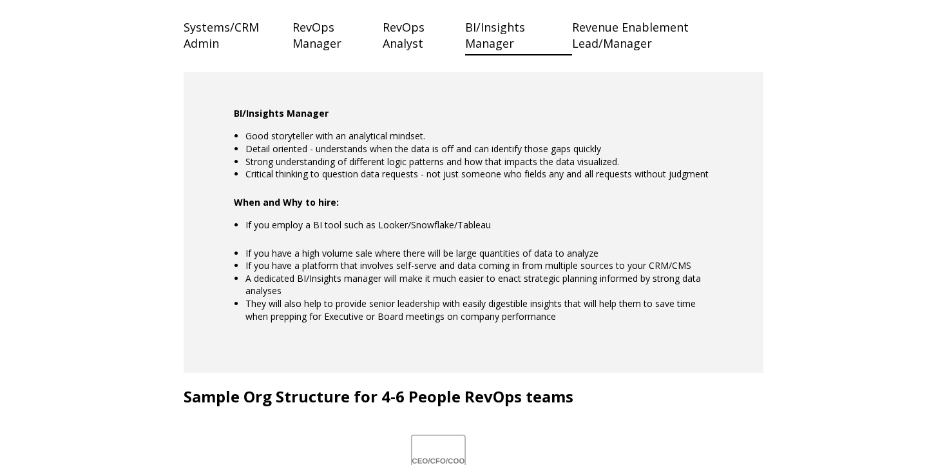
click at [391, 56] on h4 "RevOps Analyst" at bounding box center [424, 35] width 82 height 43
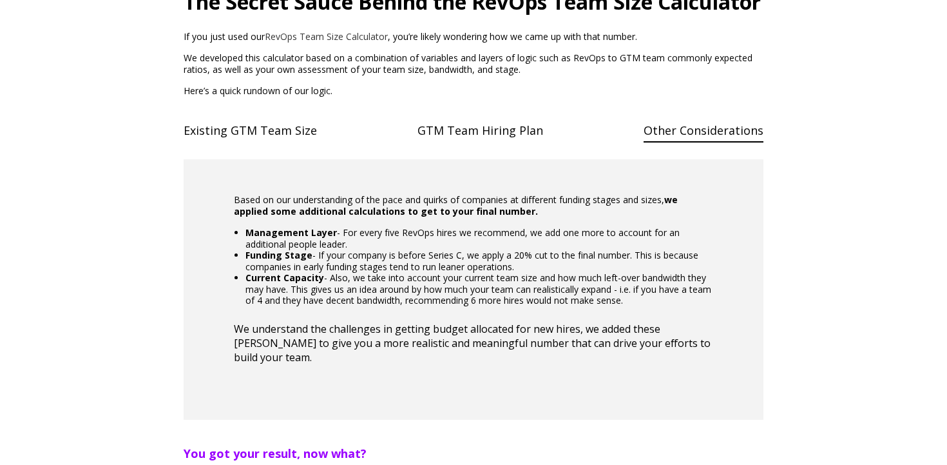
scroll to position [570, 0]
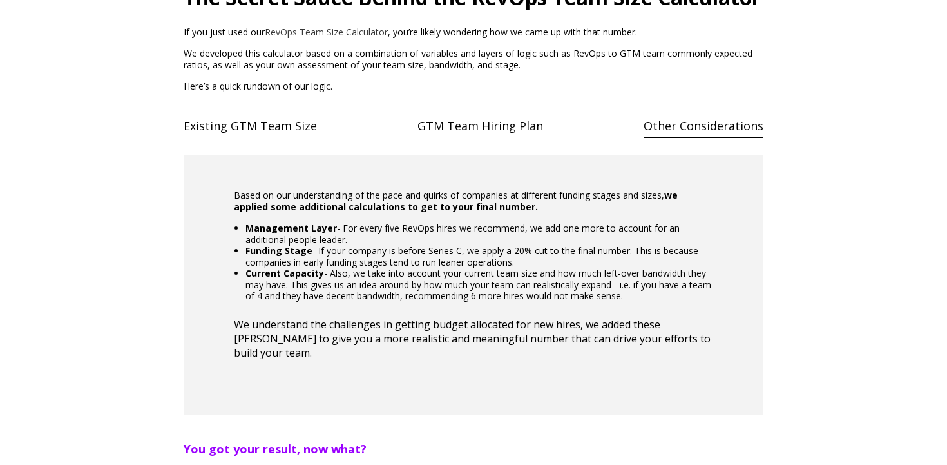
click at [296, 186] on div "Based on our understanding of the pace and quirks of companies at different fun…" at bounding box center [474, 285] width 580 height 260
click at [293, 139] on h4 "Existing GTM Team Size" at bounding box center [250, 126] width 133 height 26
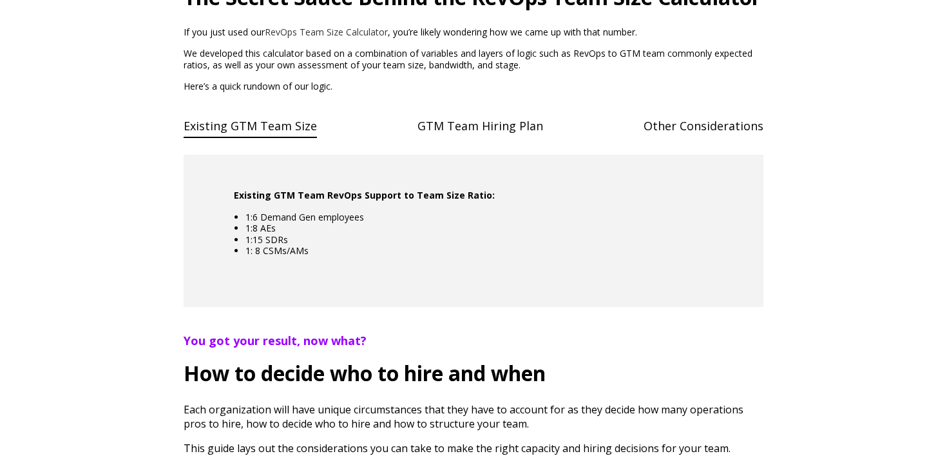
click at [451, 139] on h4 "GTM Team Hiring Plan" at bounding box center [481, 126] width 126 height 26
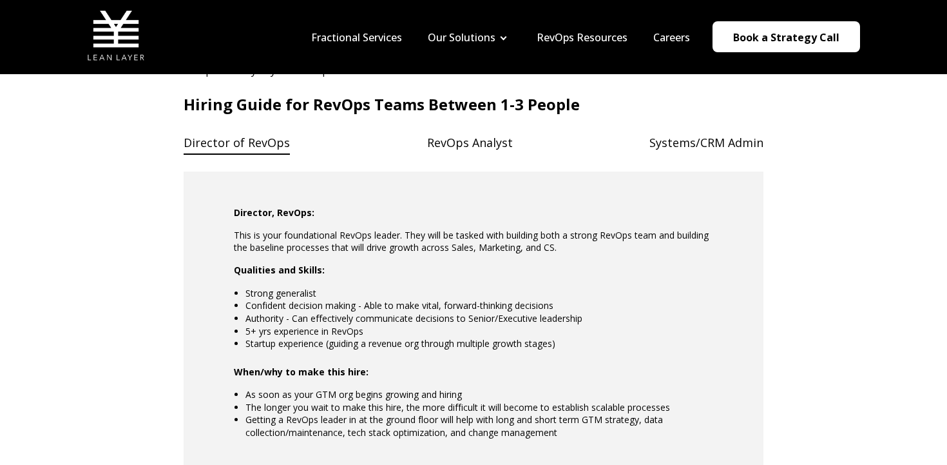
scroll to position [1075, 0]
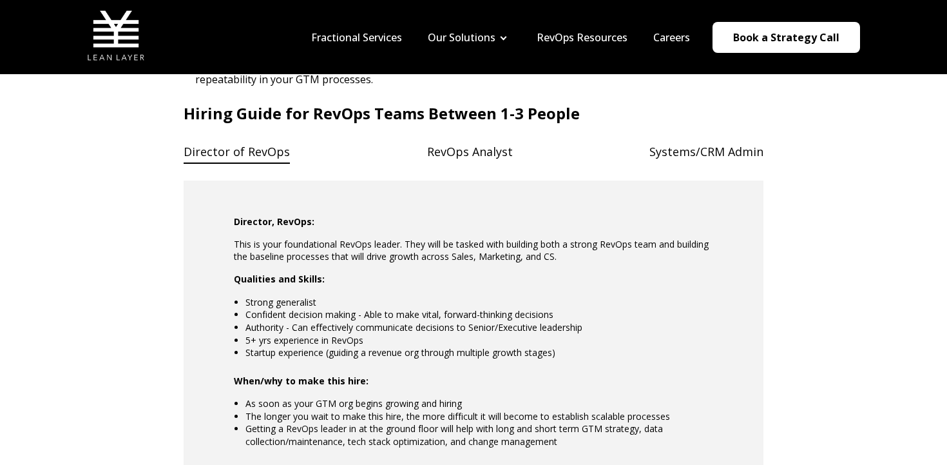
click at [486, 165] on h4 "RevOps Analyst" at bounding box center [470, 152] width 86 height 26
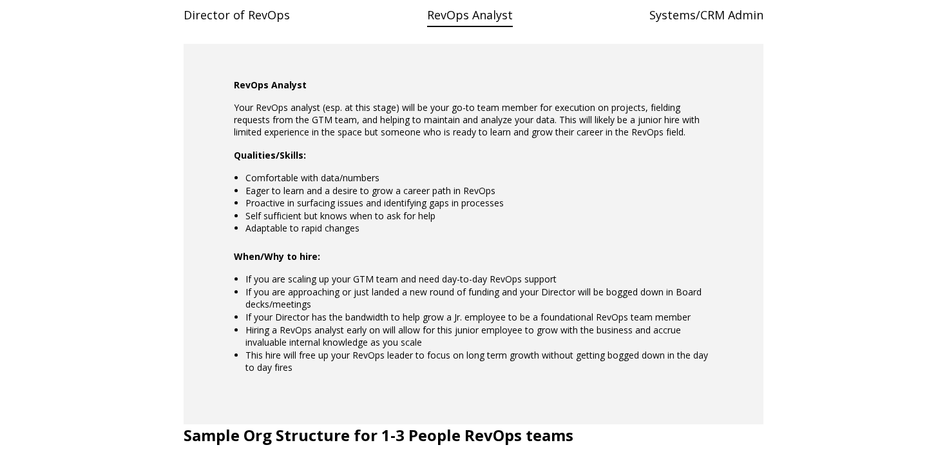
scroll to position [1216, 0]
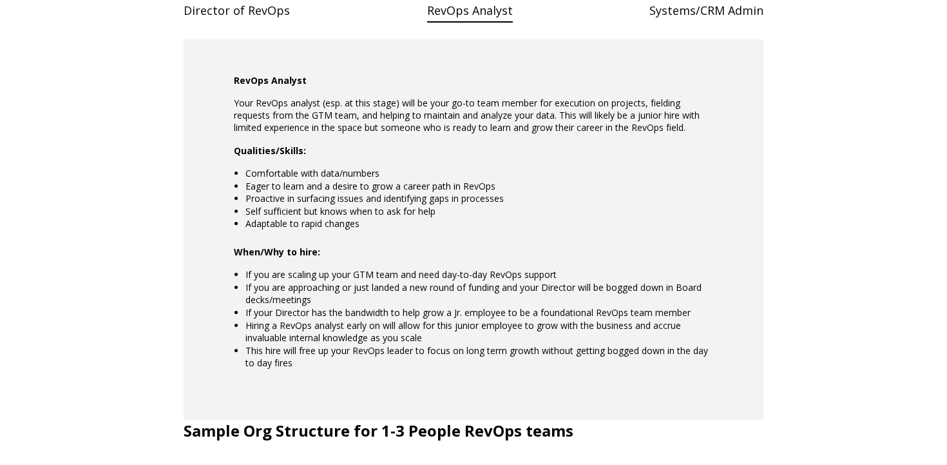
click at [713, 24] on h4 "Systems/CRM Admin" at bounding box center [707, 10] width 114 height 26
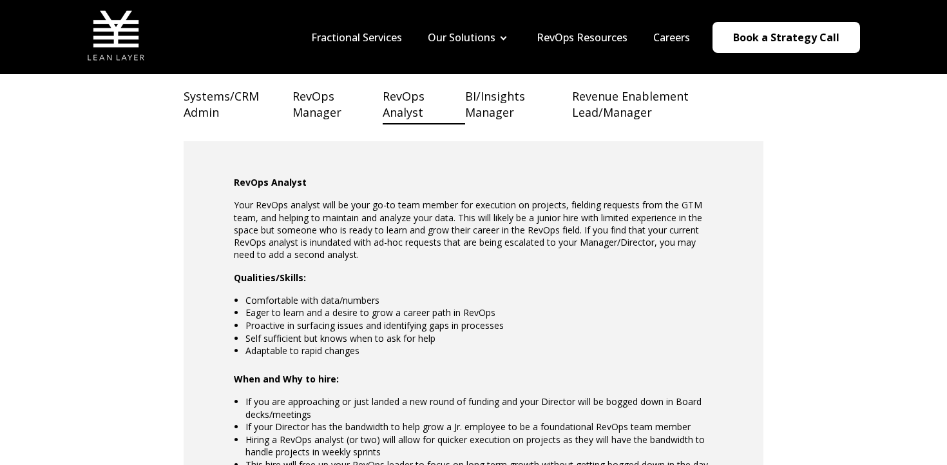
scroll to position [2122, 0]
click at [329, 126] on h4 "RevOps Manager" at bounding box center [338, 105] width 90 height 43
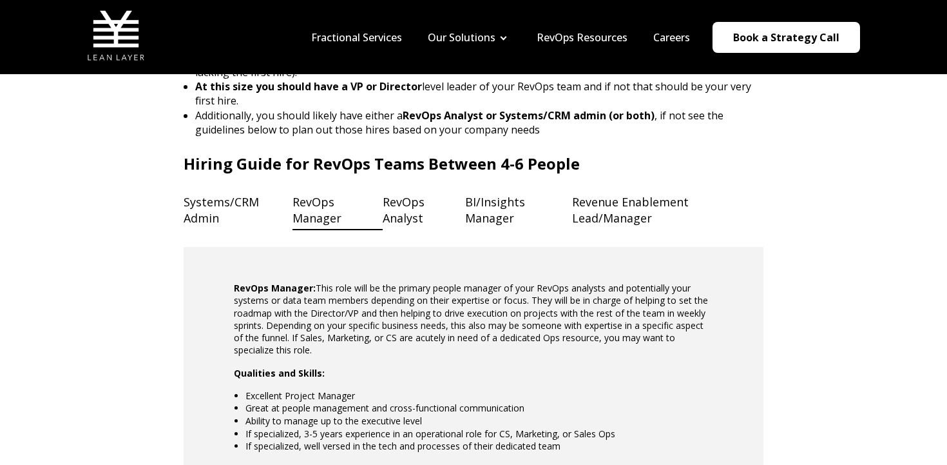
scroll to position [2009, 0]
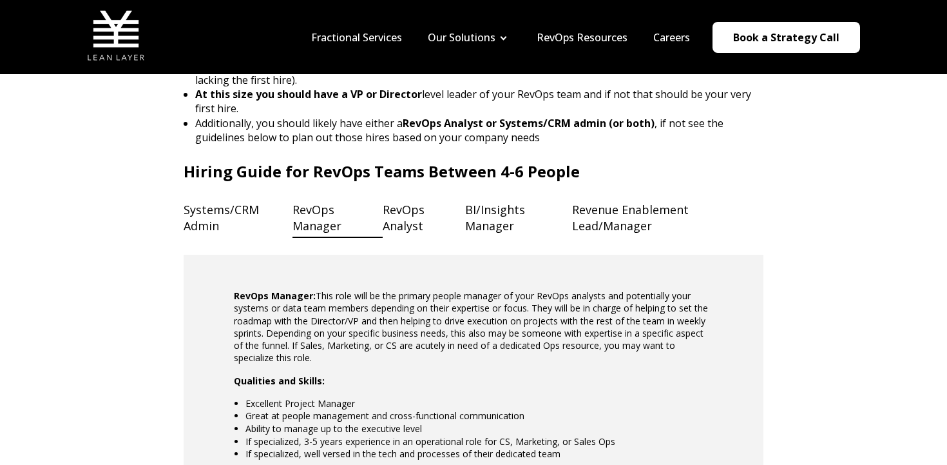
click at [238, 238] on h4 "Systems/CRM Admin" at bounding box center [238, 218] width 109 height 43
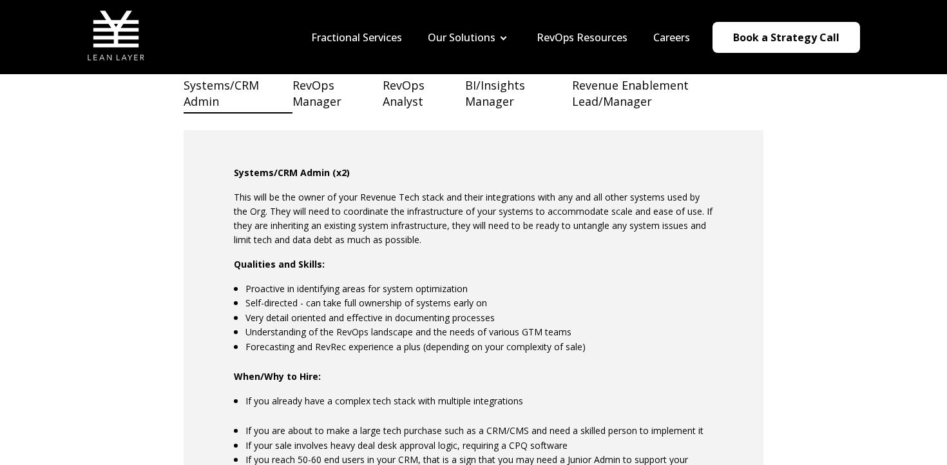
scroll to position [2084, 0]
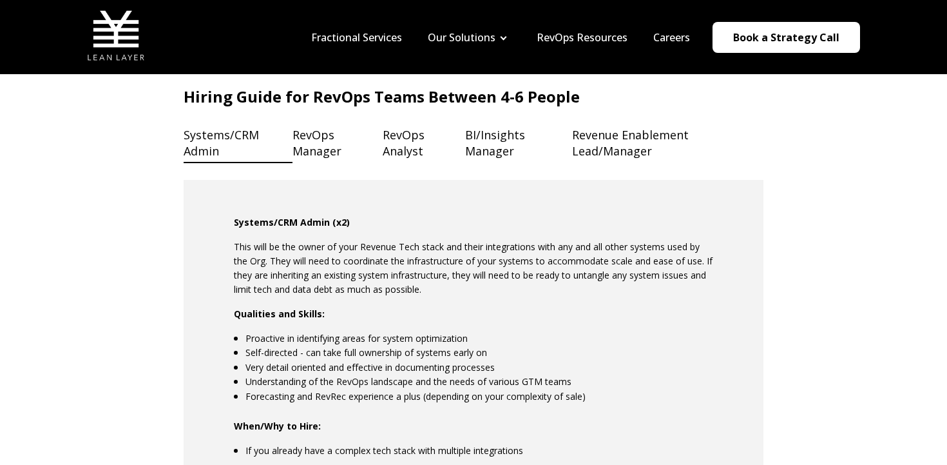
click at [477, 164] on h4 "BI/Insights Manager" at bounding box center [519, 143] width 108 height 43
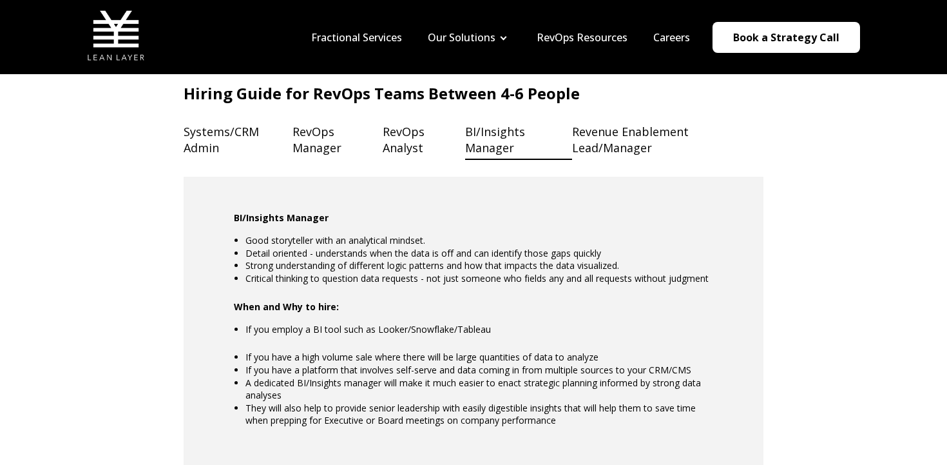
scroll to position [2085, 0]
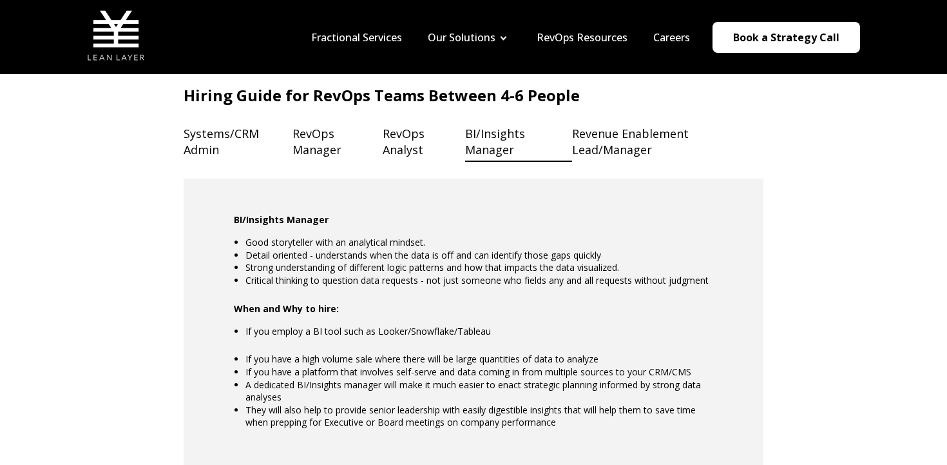
click at [614, 163] on h4 "Revenue Enablement Lead/Manager" at bounding box center [667, 142] width 191 height 43
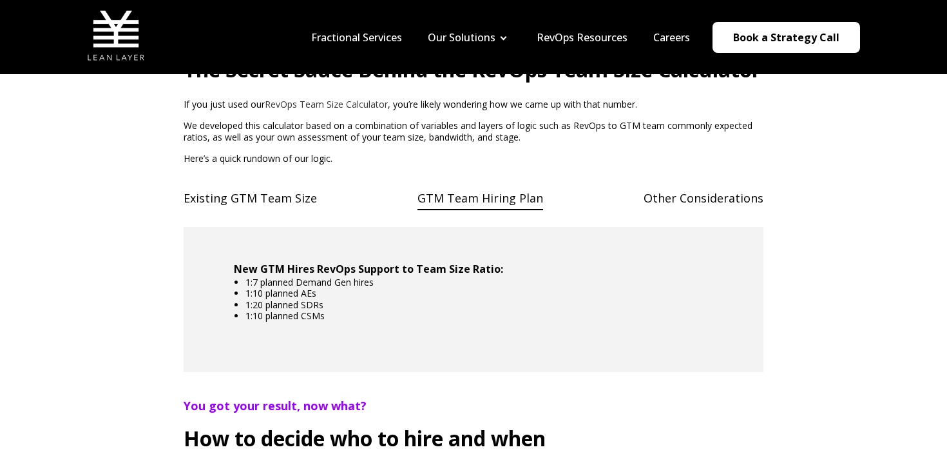
scroll to position [495, 0]
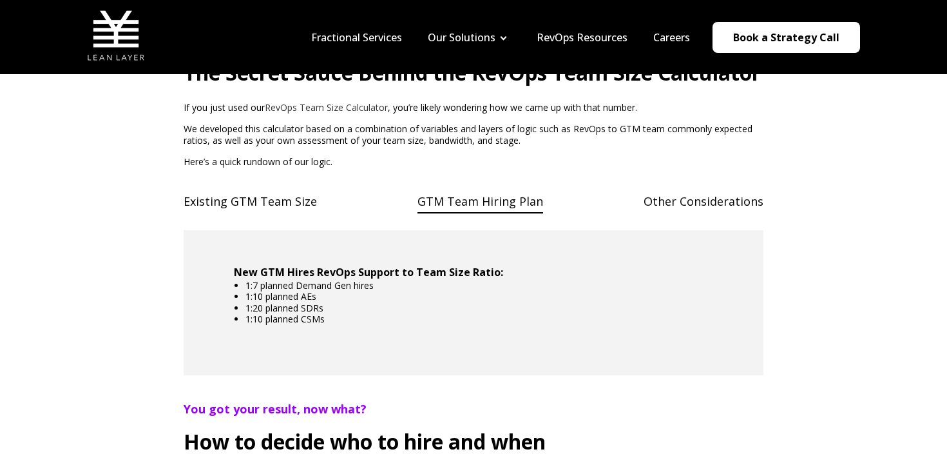
click at [730, 215] on h4 "Other Considerations" at bounding box center [704, 201] width 120 height 26
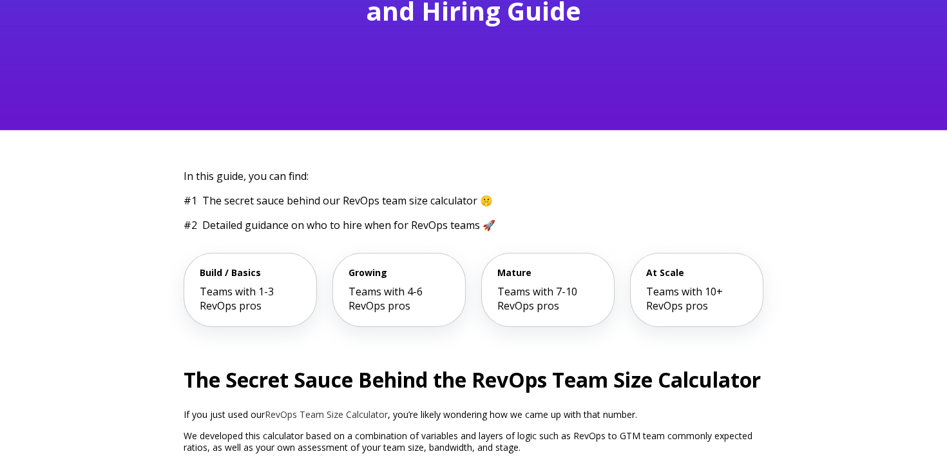
scroll to position [208, 0]
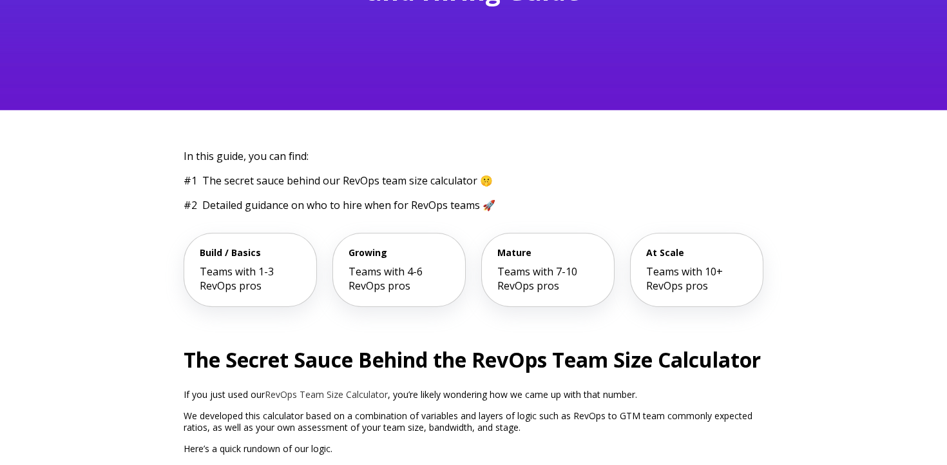
click at [358, 287] on span "Teams with 4-6 RevOps pros" at bounding box center [386, 278] width 74 height 28
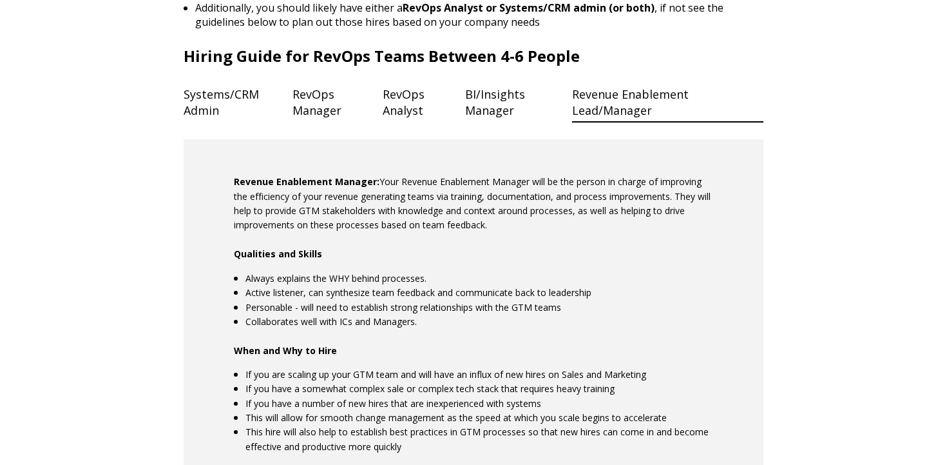
scroll to position [2242, 0]
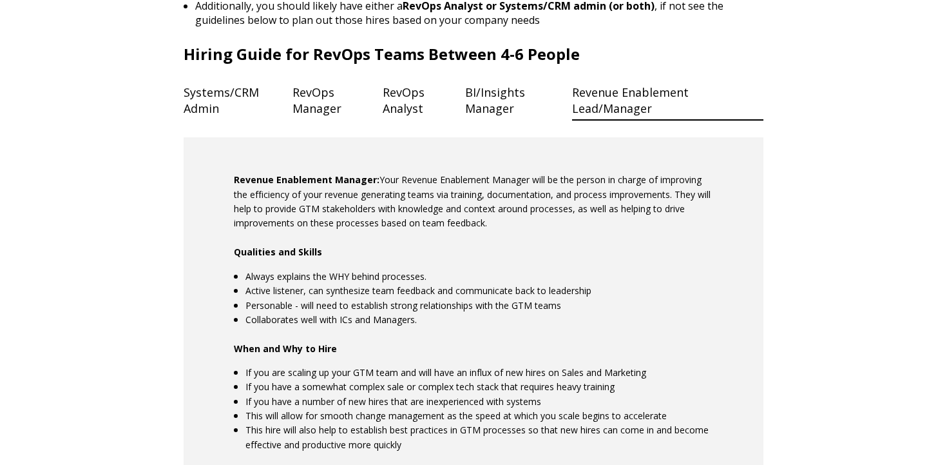
click at [407, 122] on h4 "RevOps Analyst" at bounding box center [424, 100] width 82 height 43
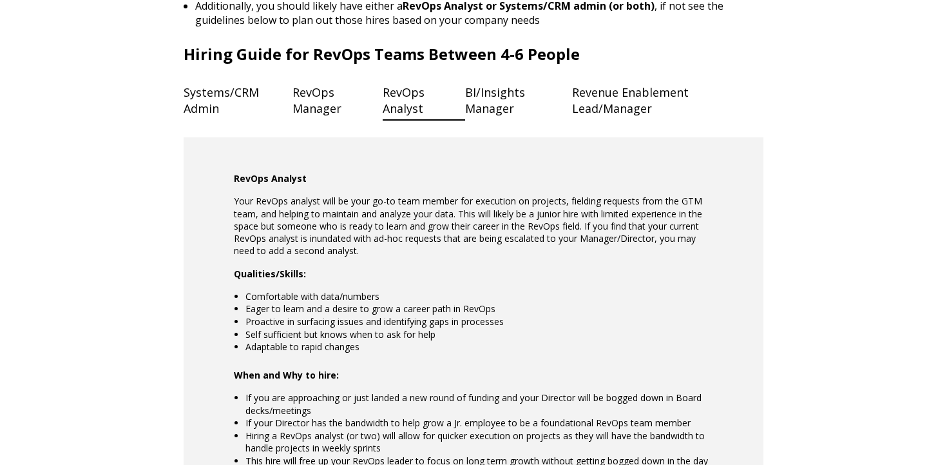
click at [210, 122] on h4 "Systems/CRM Admin" at bounding box center [238, 100] width 109 height 43
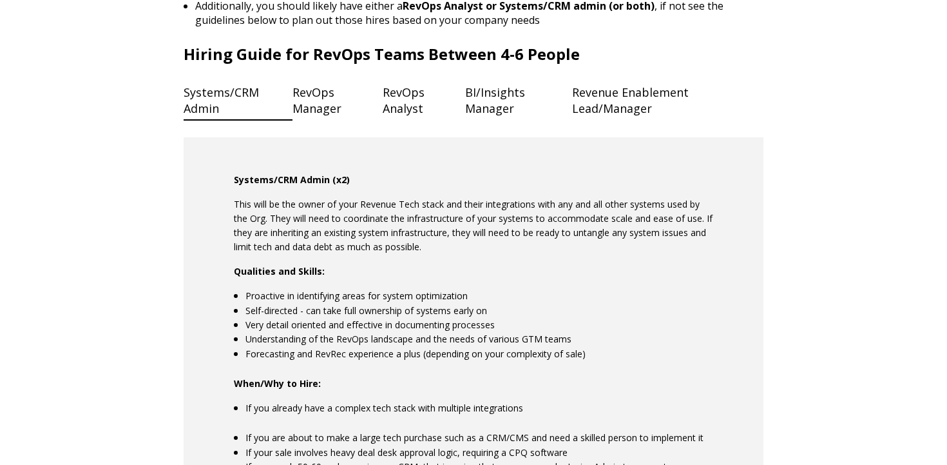
click at [298, 121] on h4 "RevOps Manager" at bounding box center [338, 100] width 90 height 43
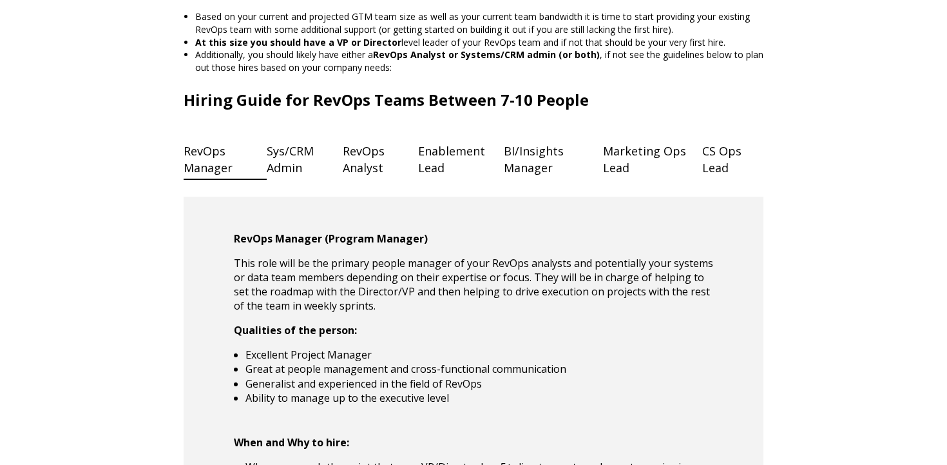
scroll to position [3207, 0]
click at [291, 175] on h4 "Sys/CRM Admin" at bounding box center [305, 158] width 76 height 43
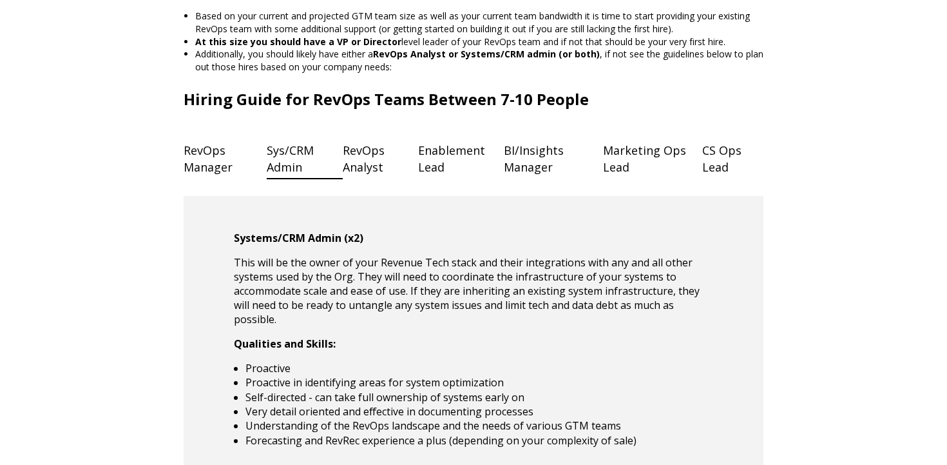
click at [343, 175] on h4 "Sys/CRM Admin" at bounding box center [305, 158] width 76 height 43
click at [434, 180] on h4 "Enablement Lead" at bounding box center [461, 158] width 86 height 43
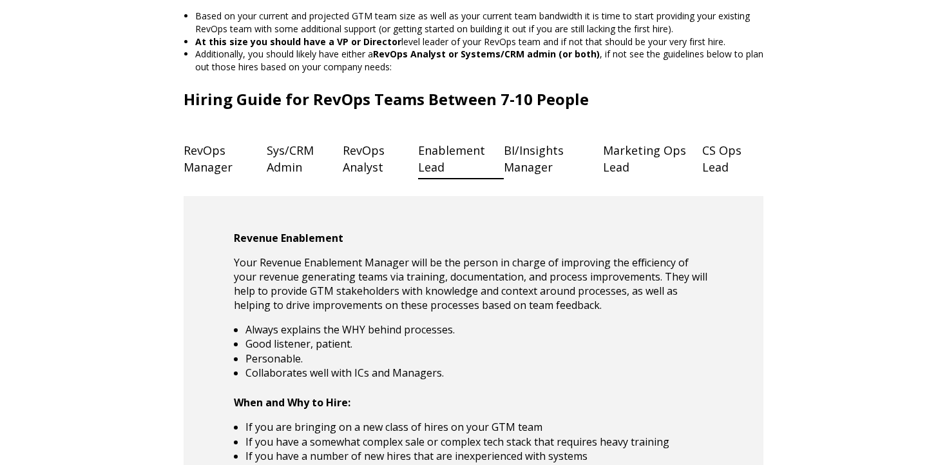
click at [546, 165] on h4 "BI/Insights Manager" at bounding box center [553, 158] width 99 height 43
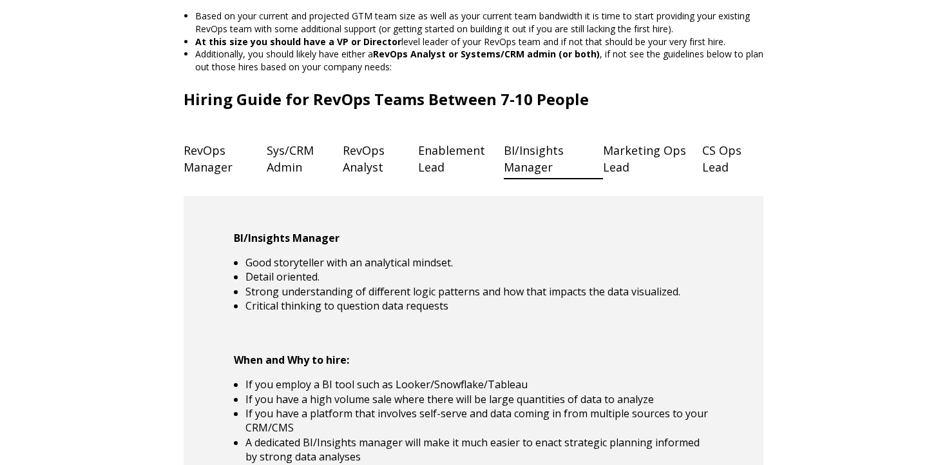
click at [615, 175] on h4 "Marketing Ops Lead" at bounding box center [653, 158] width 100 height 43
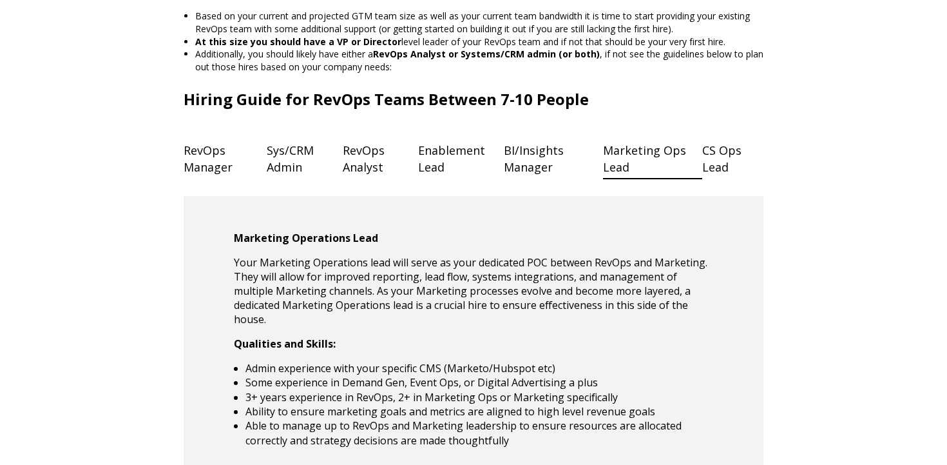
click at [730, 177] on h4 "CS Ops Lead" at bounding box center [732, 158] width 61 height 43
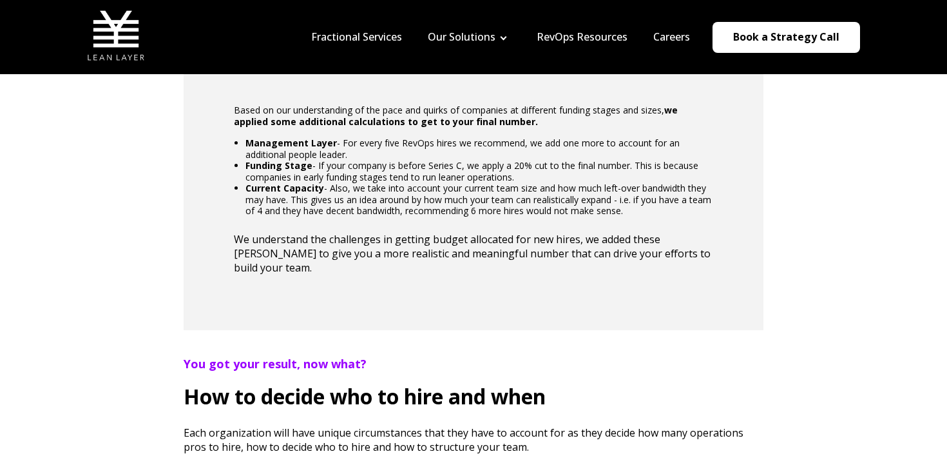
scroll to position [653, 0]
